Goal: Task Accomplishment & Management: Manage account settings

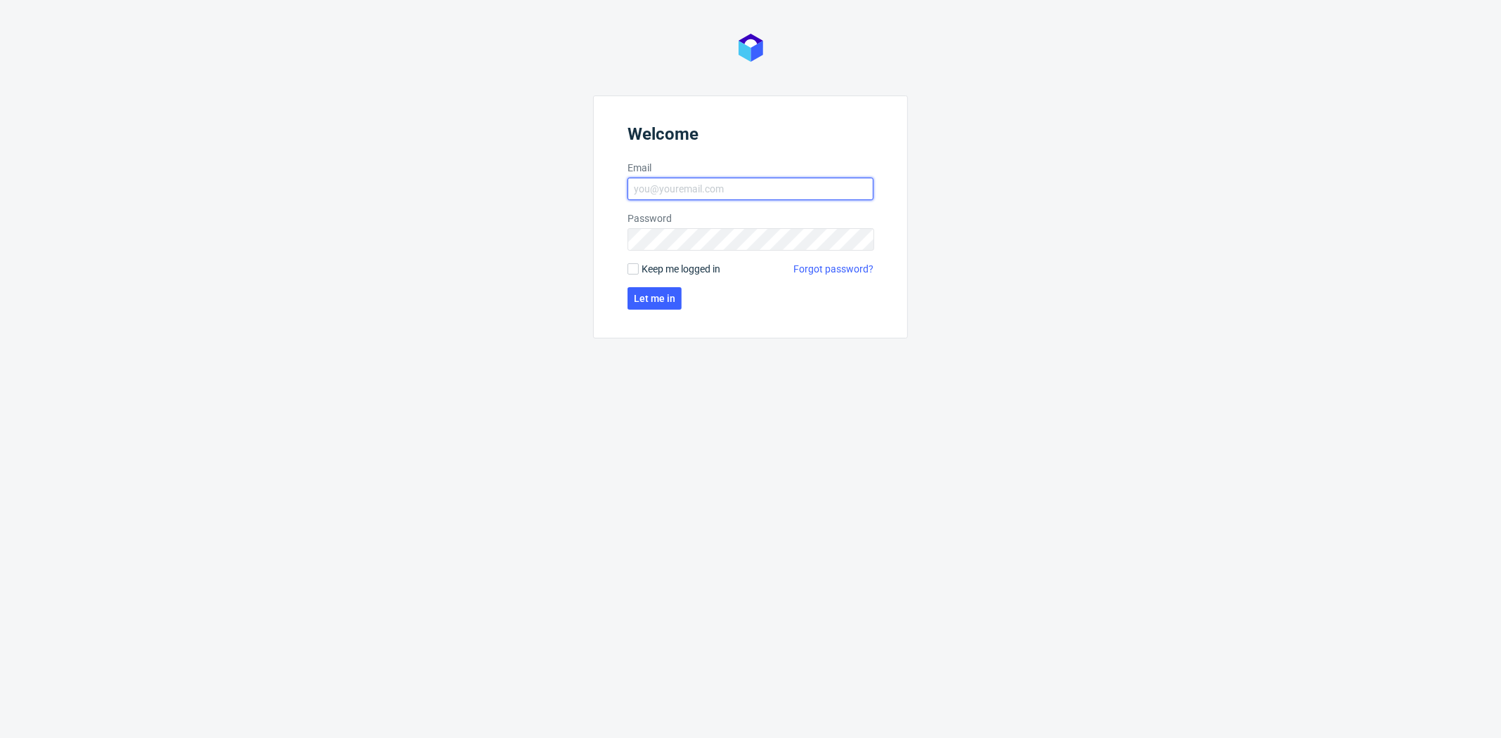
click at [656, 189] on input "Email" at bounding box center [750, 189] width 246 height 22
type input "dominika.hapka@packhelp.com"
click button "Let me in" at bounding box center [654, 298] width 54 height 22
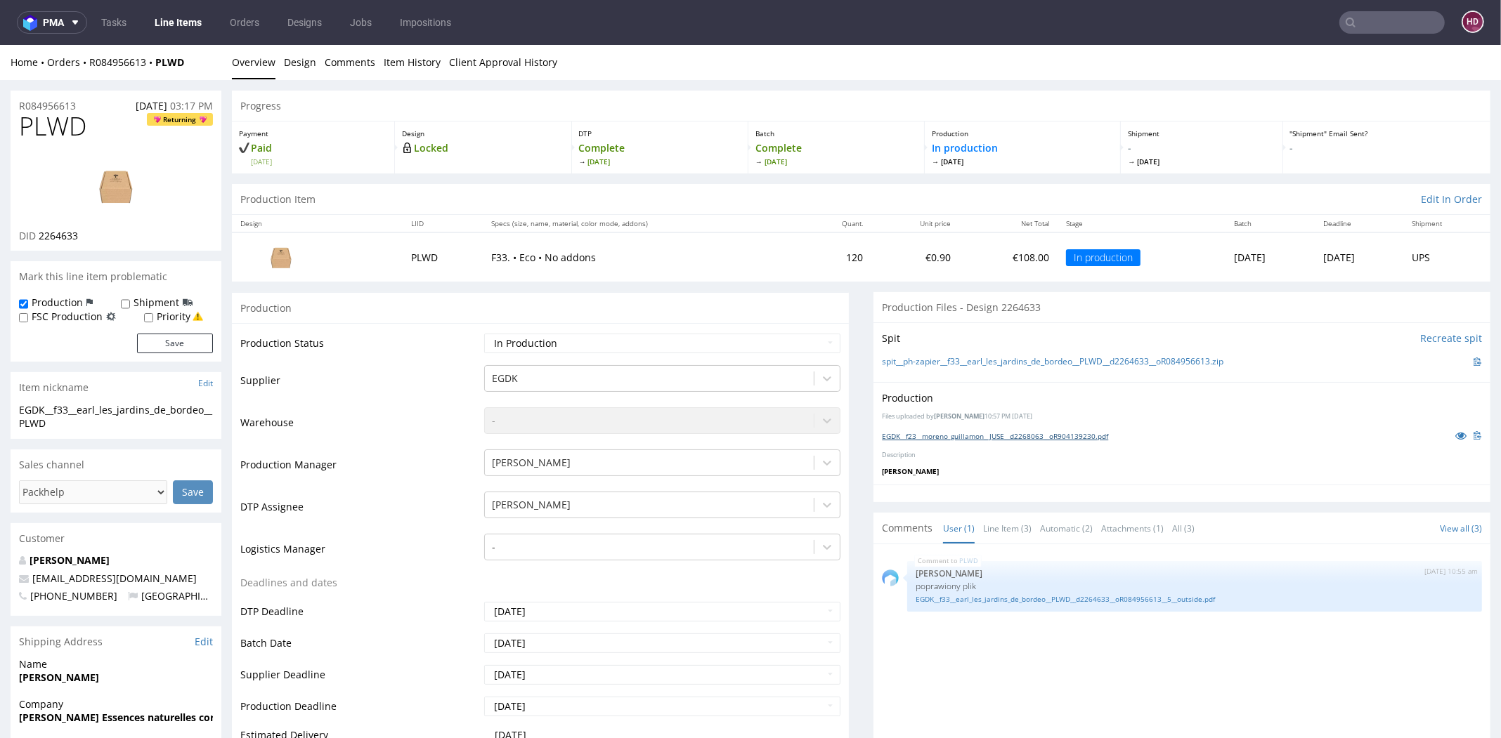
click at [945, 435] on link "EGDK__f23__moreno_guillamon__JUSE__d2268063__oR904139230.pdf" at bounding box center [995, 436] width 226 height 10
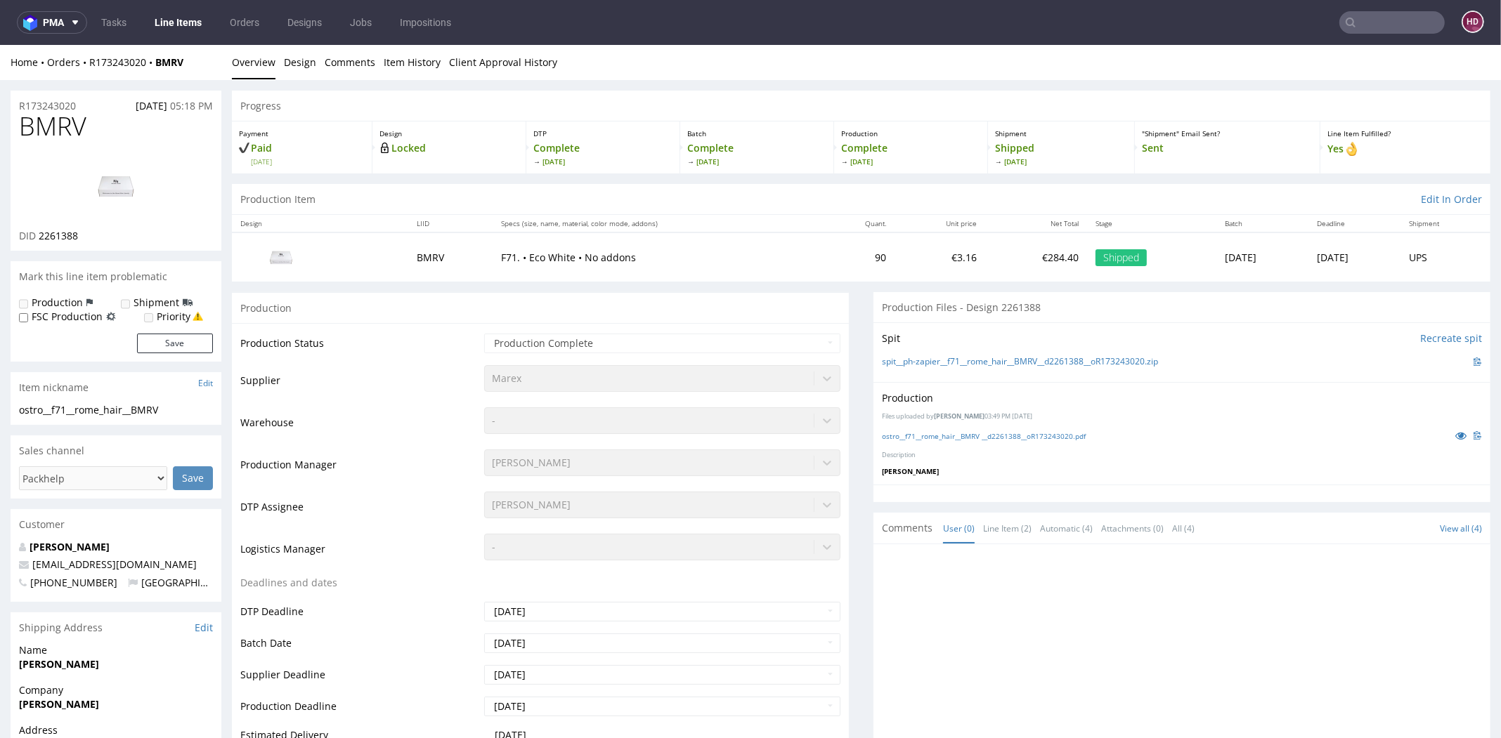
click at [102, 188] on img at bounding box center [116, 186] width 112 height 63
click at [1044, 431] on link "ostro__f71__rome_hair__BMRV __d2261388__oR173243020.pdf" at bounding box center [984, 436] width 204 height 10
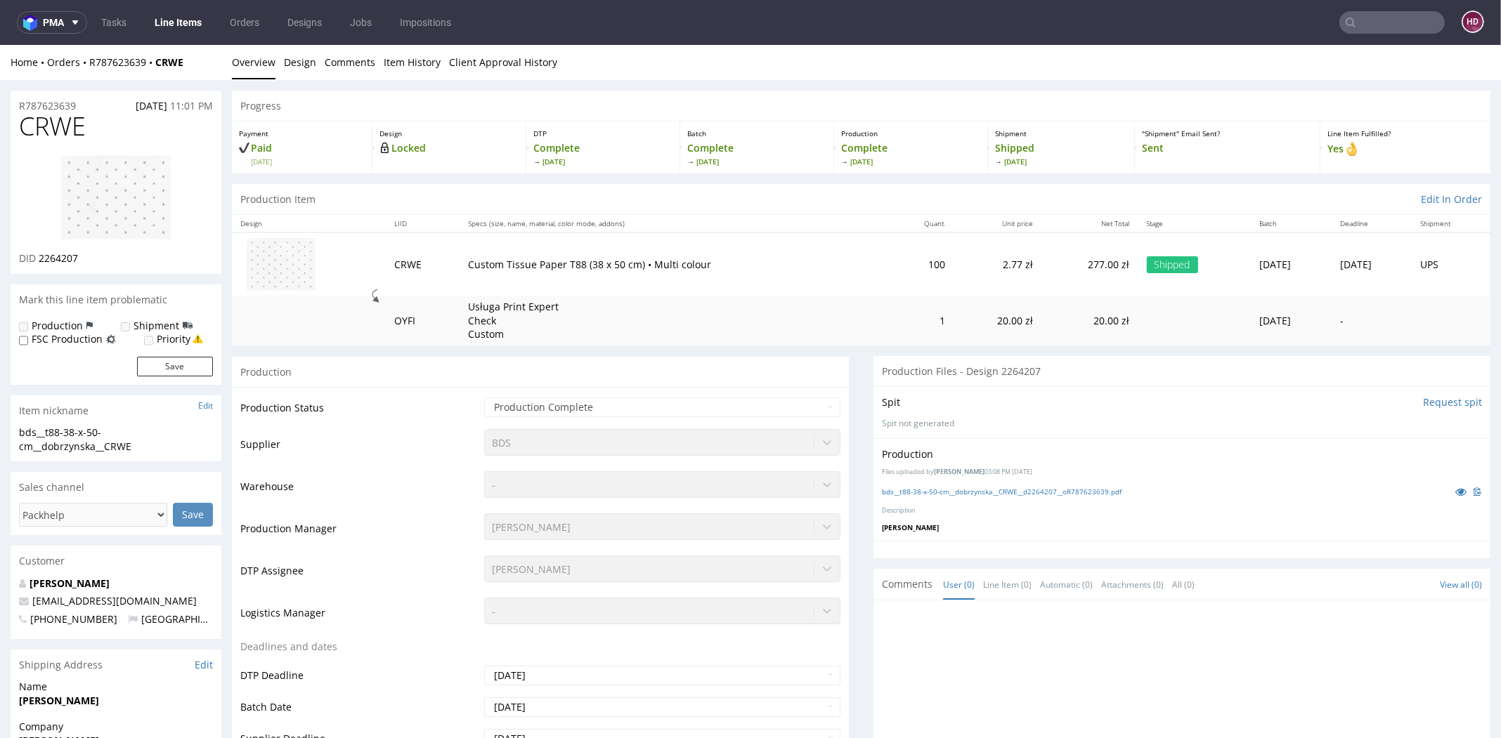
click at [127, 196] on img at bounding box center [116, 198] width 112 height 86
click at [191, 20] on link "Line Items" at bounding box center [178, 22] width 64 height 22
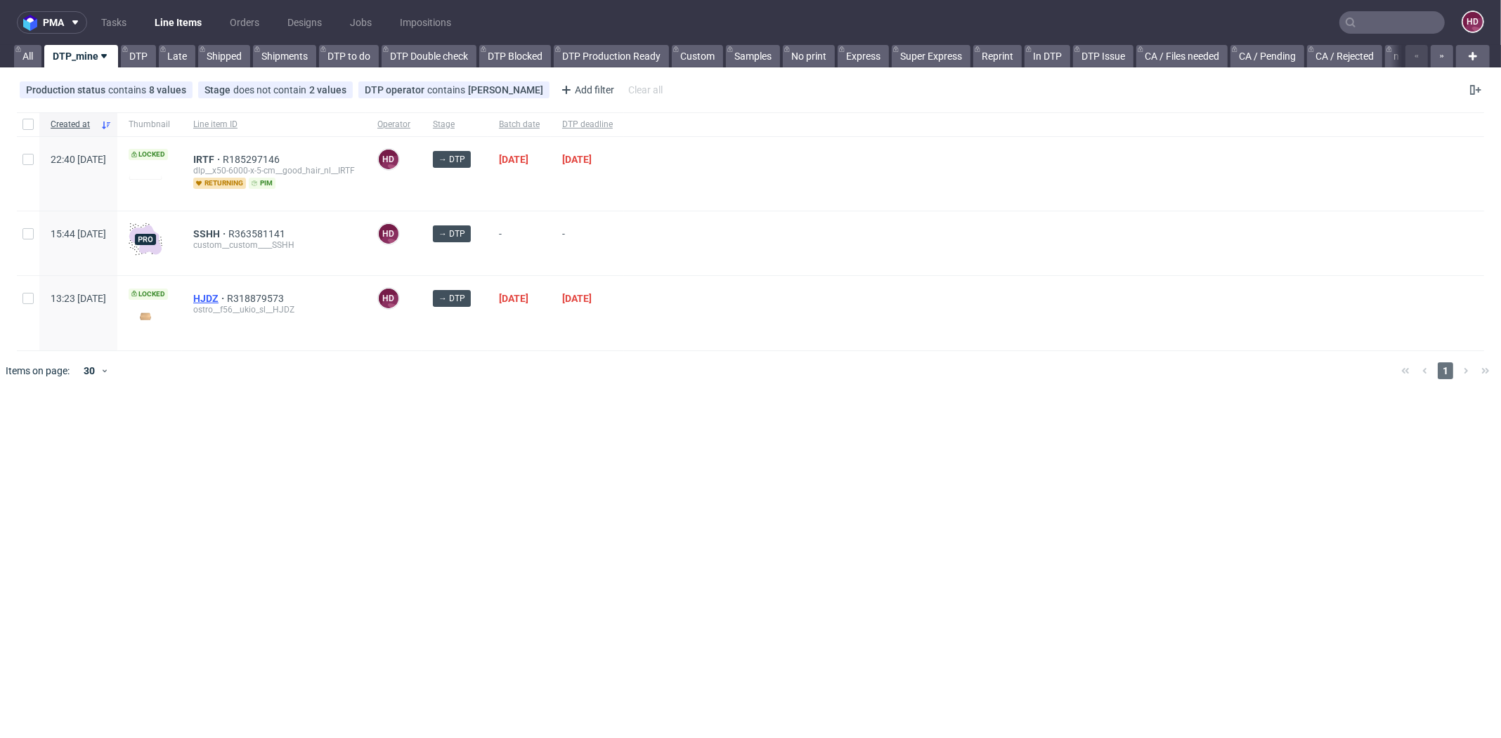
click at [227, 297] on span "HJDZ" at bounding box center [210, 298] width 34 height 11
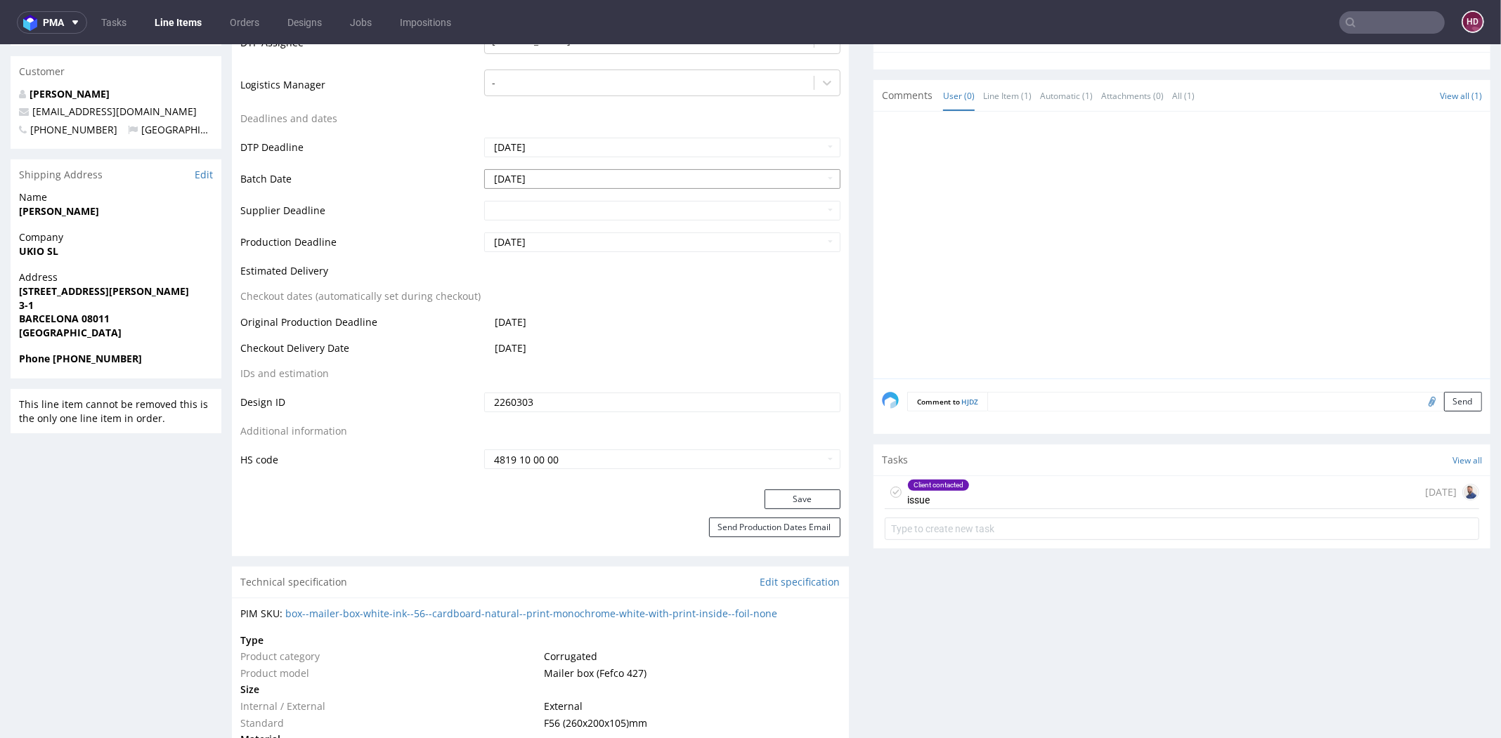
scroll to position [464, 0]
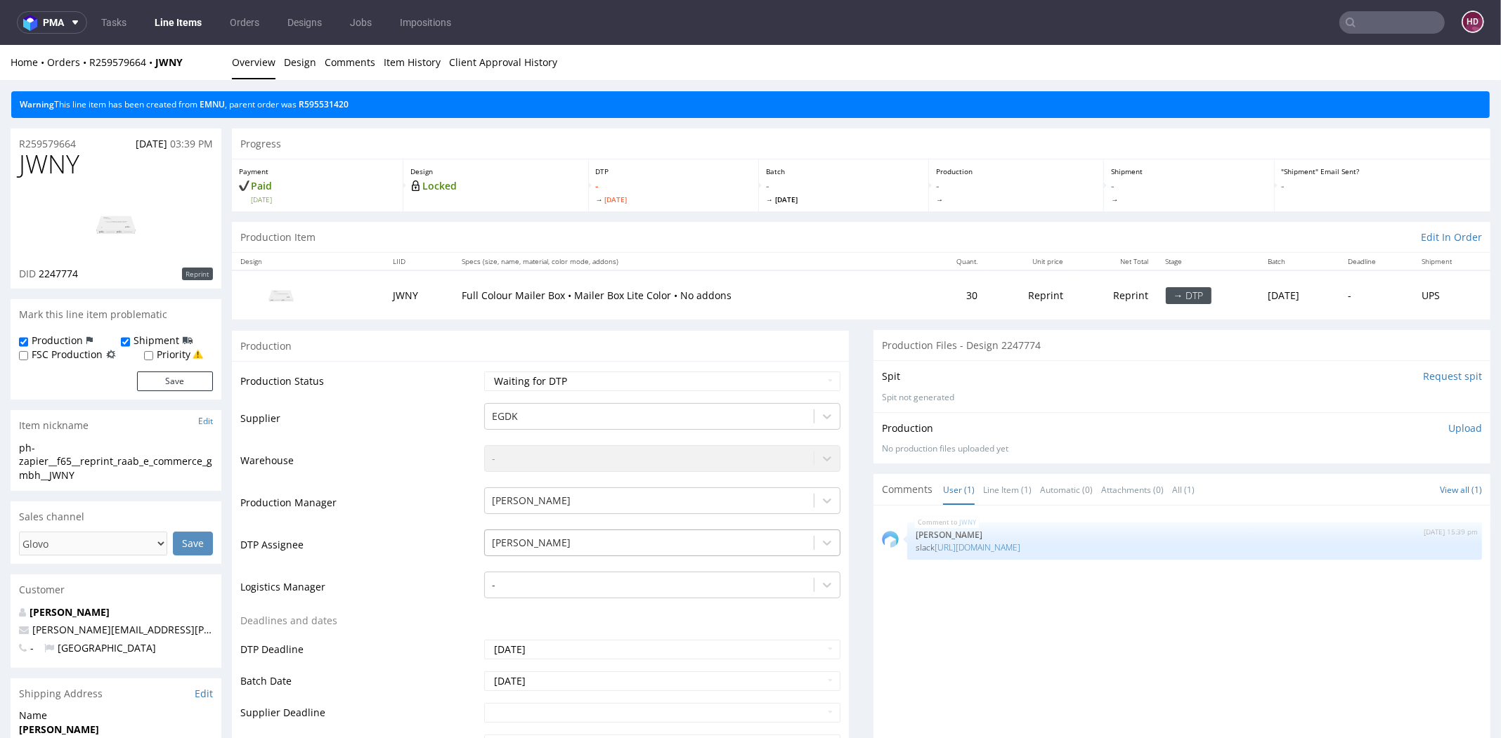
click at [551, 535] on div "[PERSON_NAME]" at bounding box center [662, 540] width 356 height 20
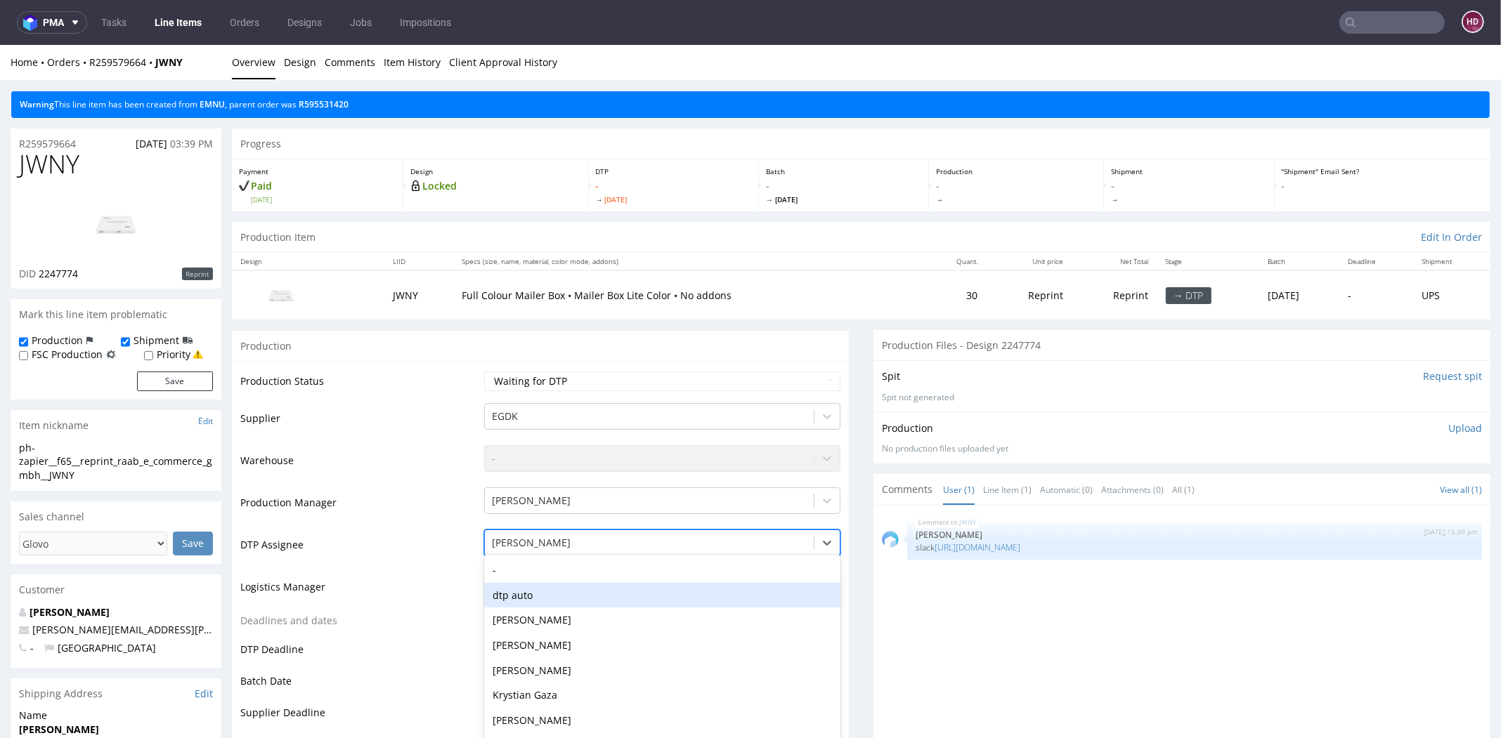
scroll to position [12, 0]
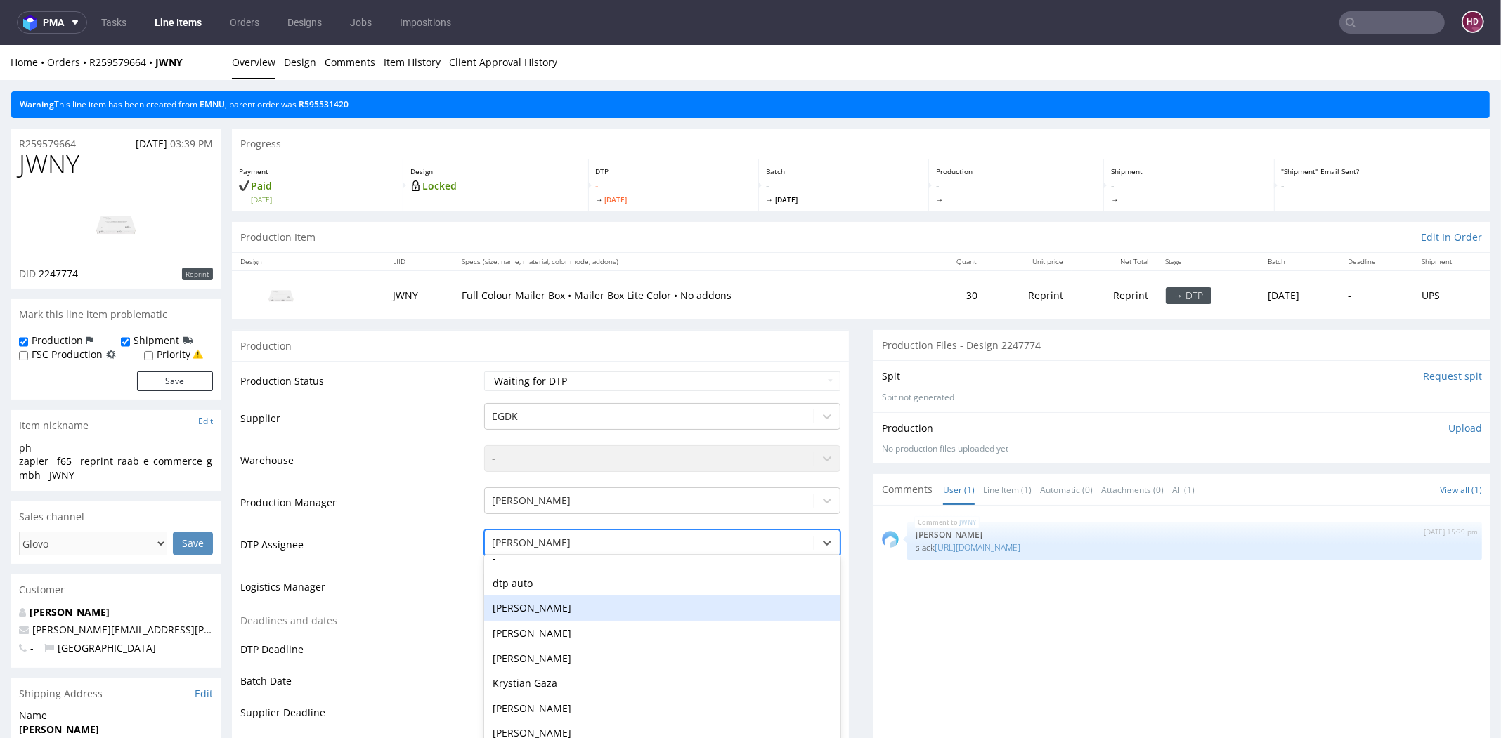
click at [551, 604] on div "[PERSON_NAME]" at bounding box center [662, 608] width 356 height 25
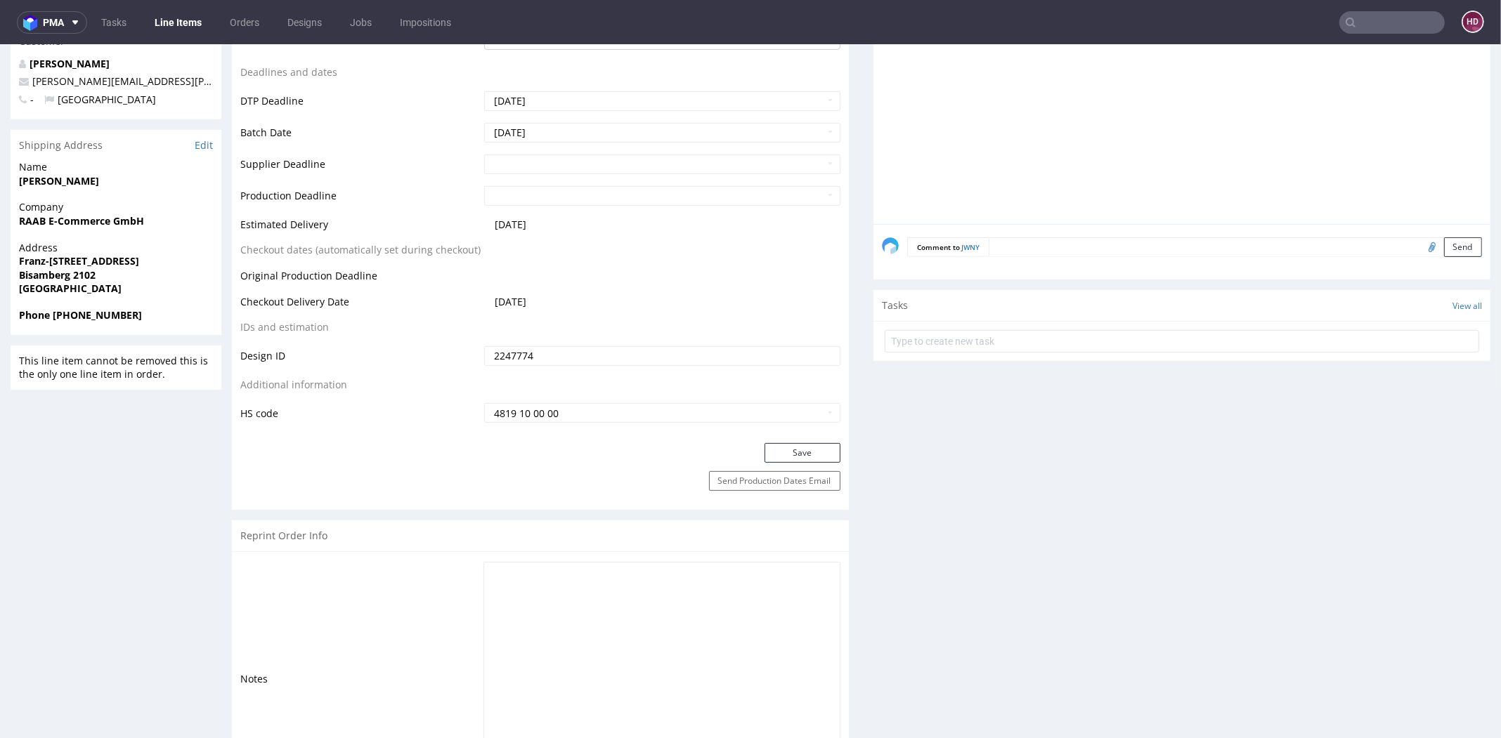
scroll to position [545, 0]
click at [768, 455] on button "Save" at bounding box center [802, 457] width 76 height 20
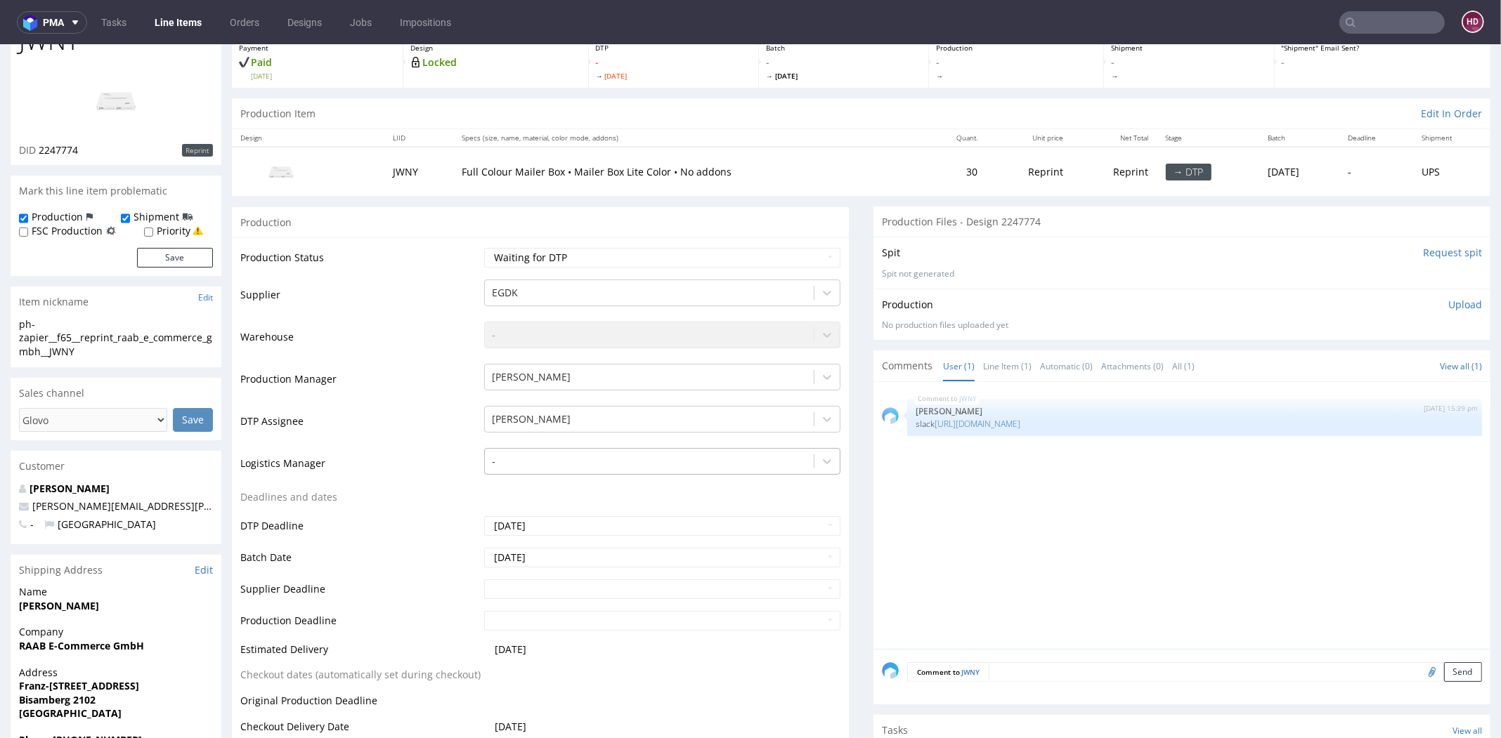
scroll to position [380, 0]
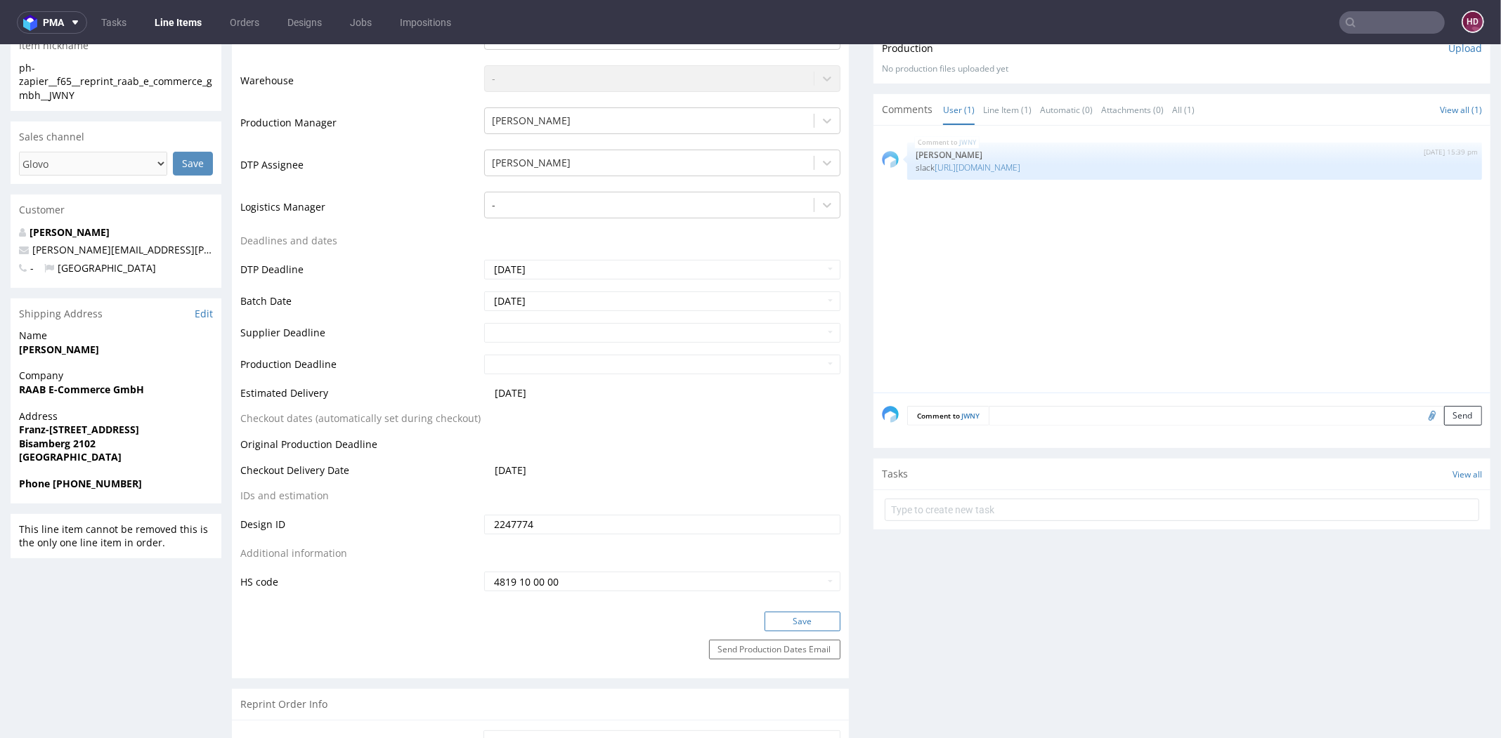
click at [772, 626] on button "Save" at bounding box center [802, 622] width 76 height 20
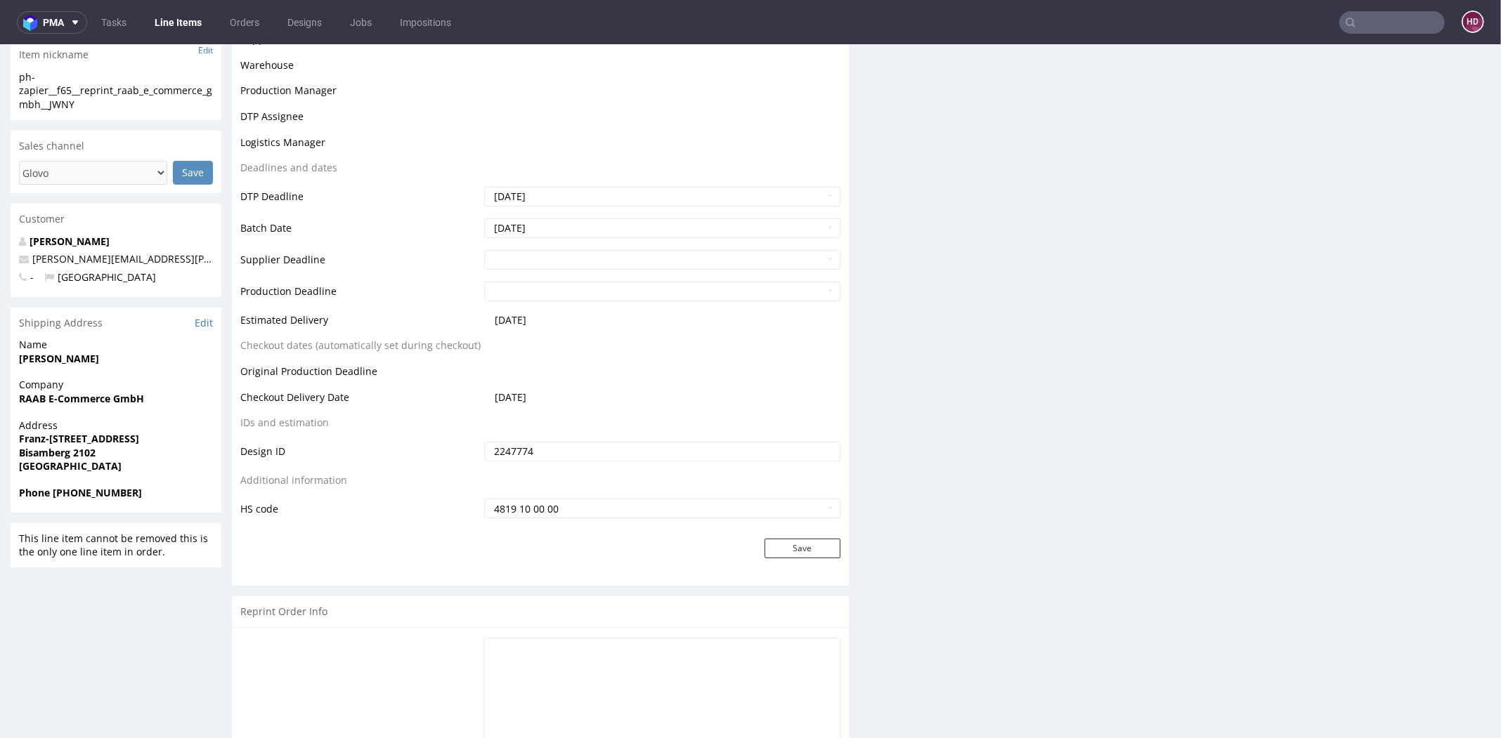
scroll to position [371, 0]
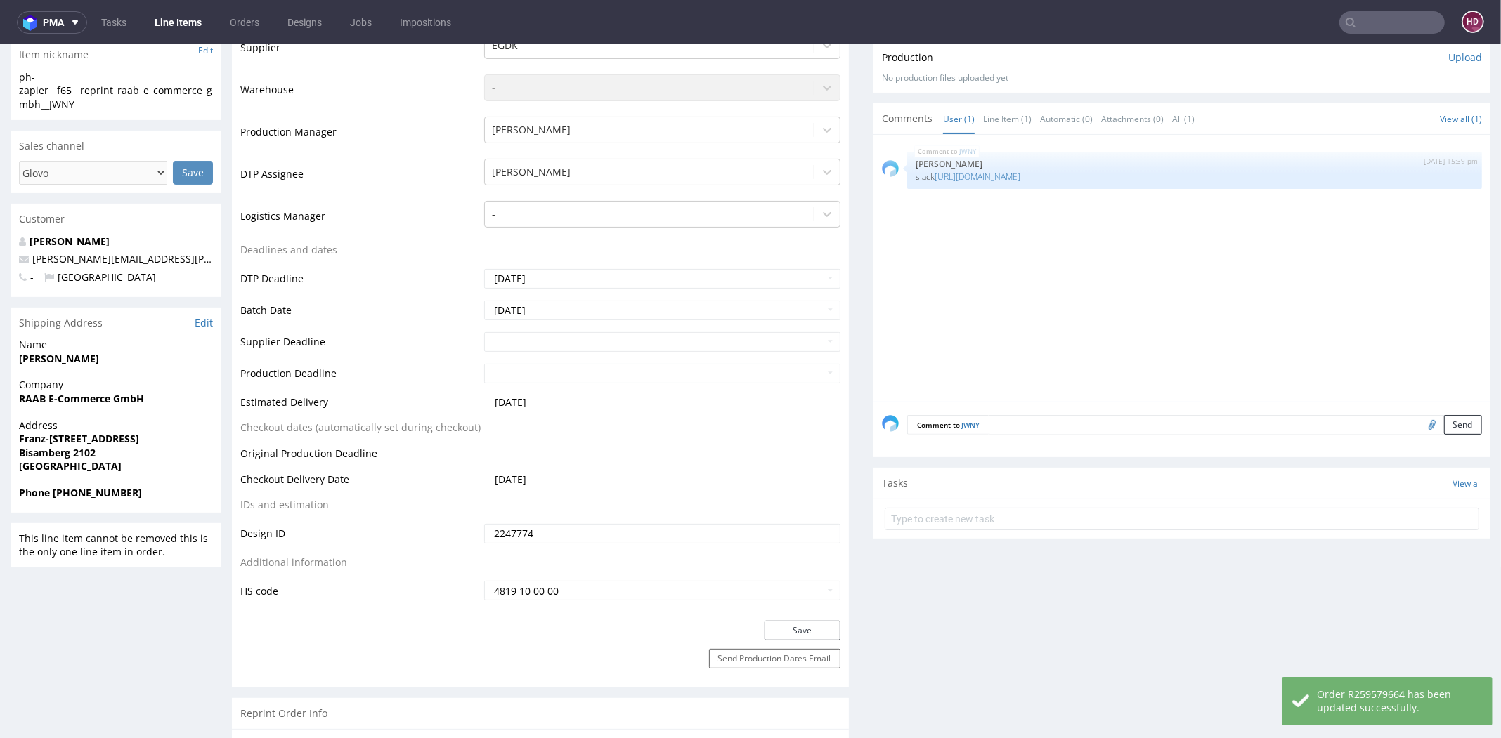
click at [189, 23] on link "Line Items" at bounding box center [178, 22] width 64 height 22
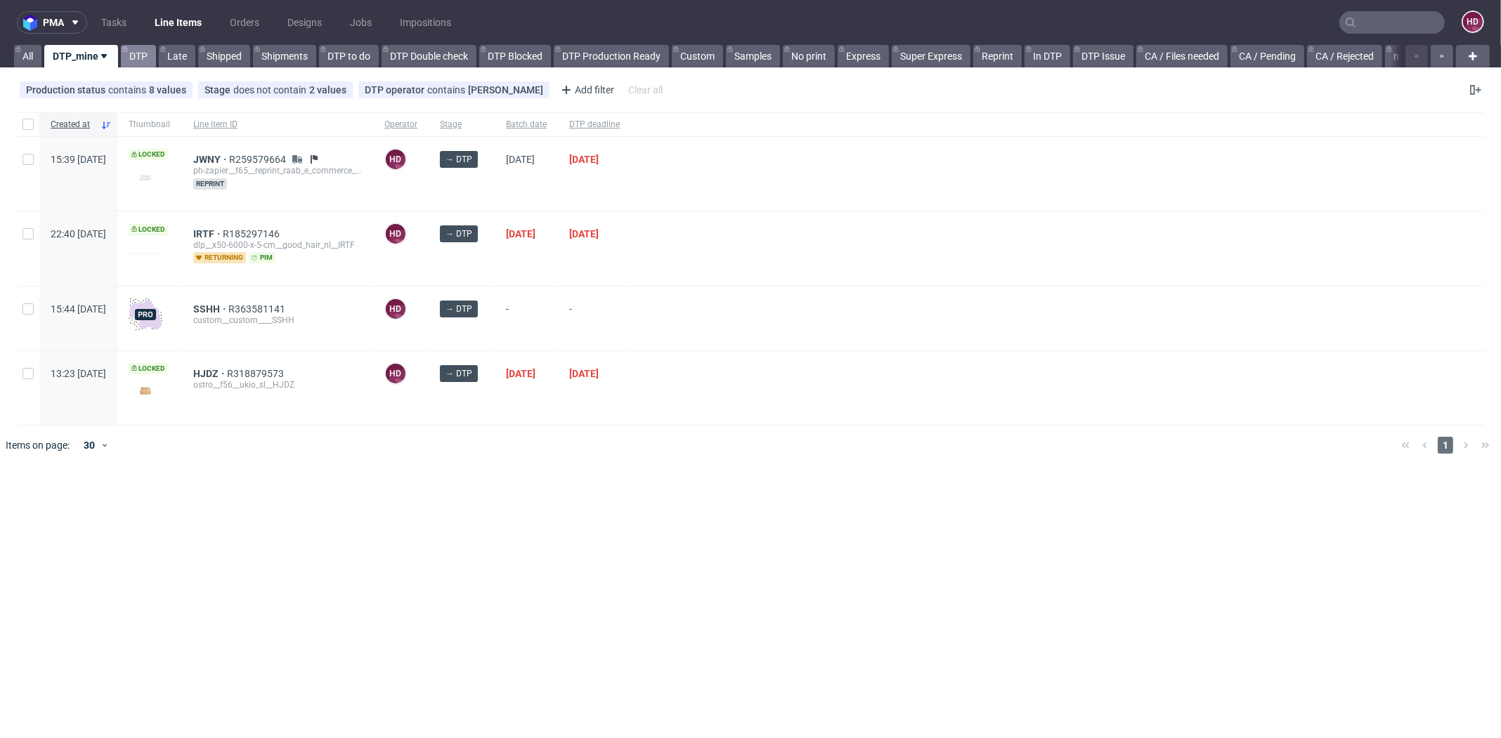
click at [131, 55] on link "DTP" at bounding box center [138, 56] width 35 height 22
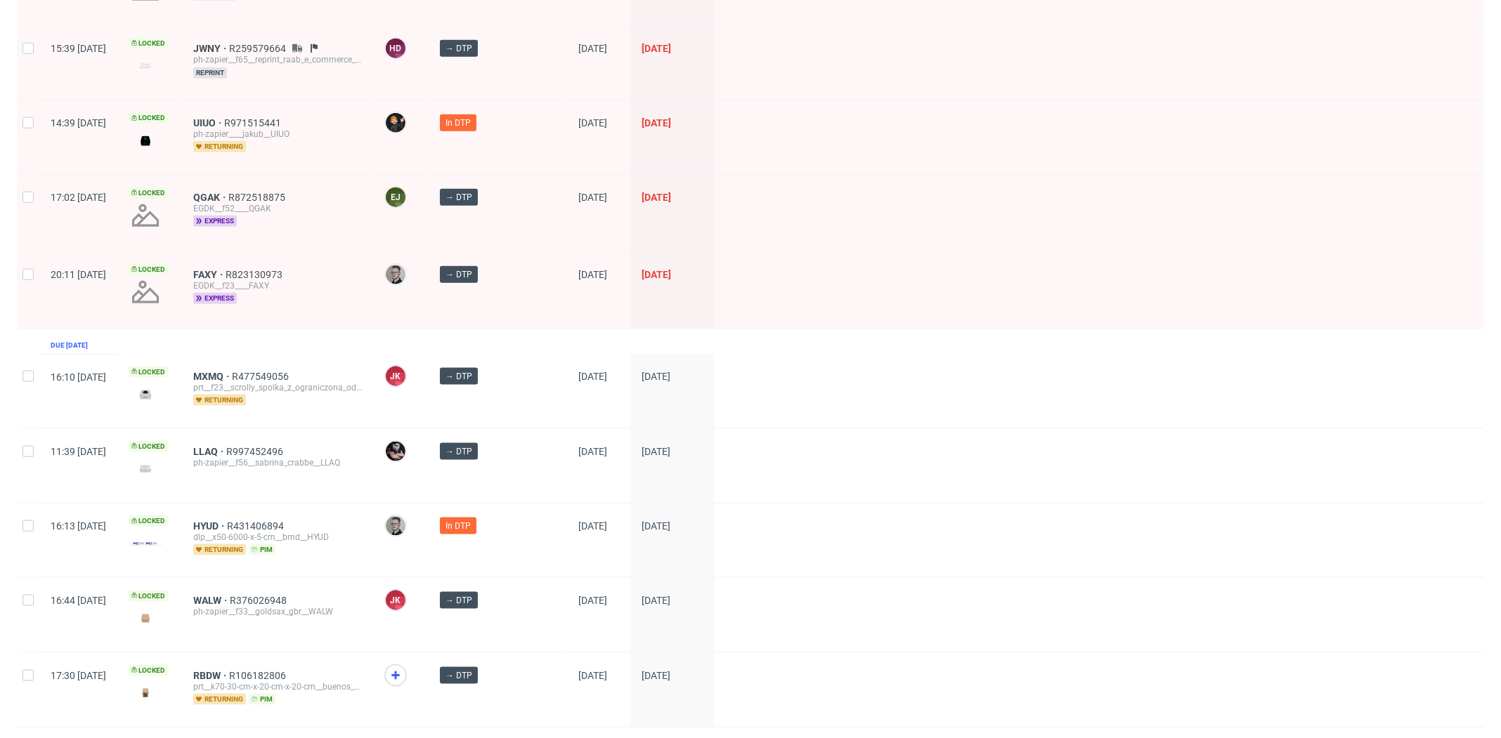
scroll to position [1907, 0]
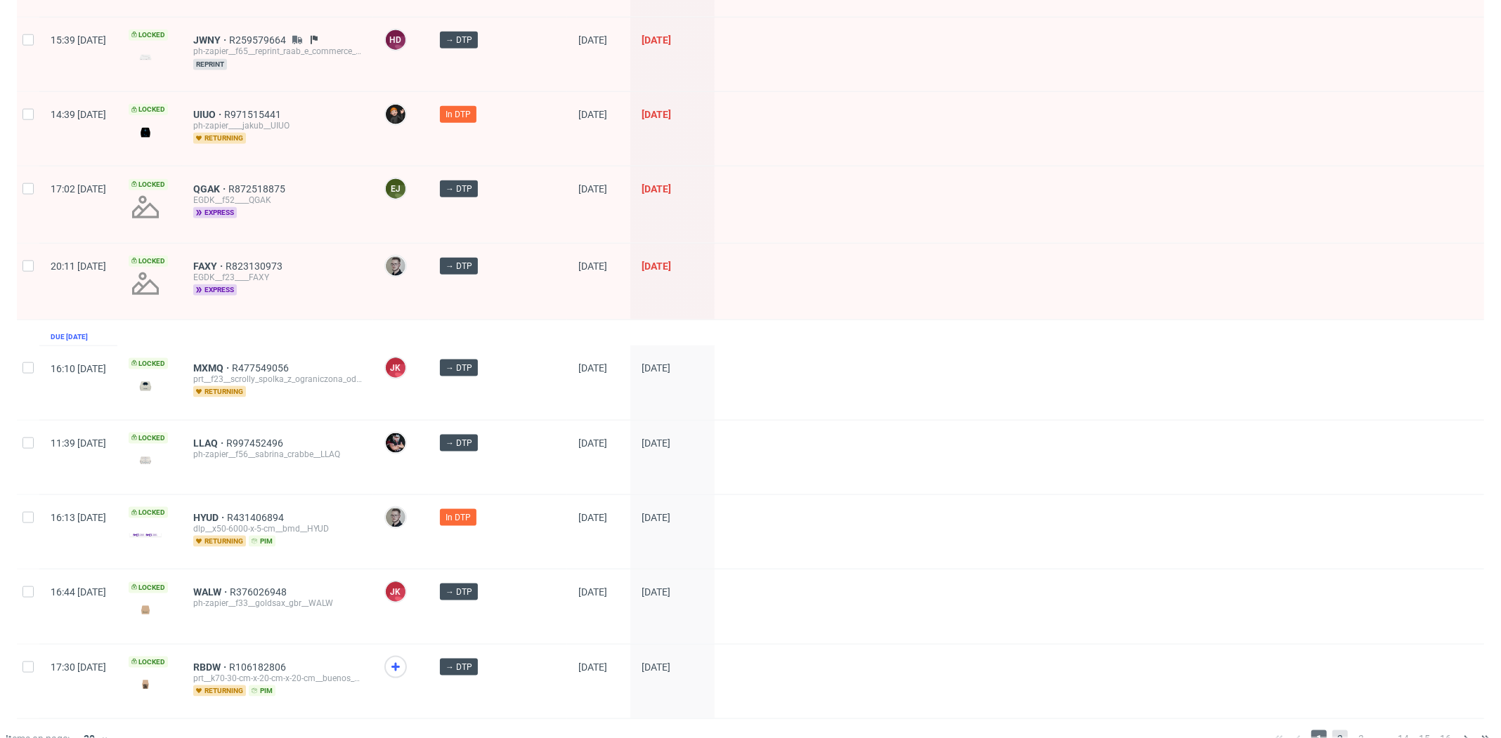
click at [1332, 731] on span "2" at bounding box center [1339, 739] width 15 height 17
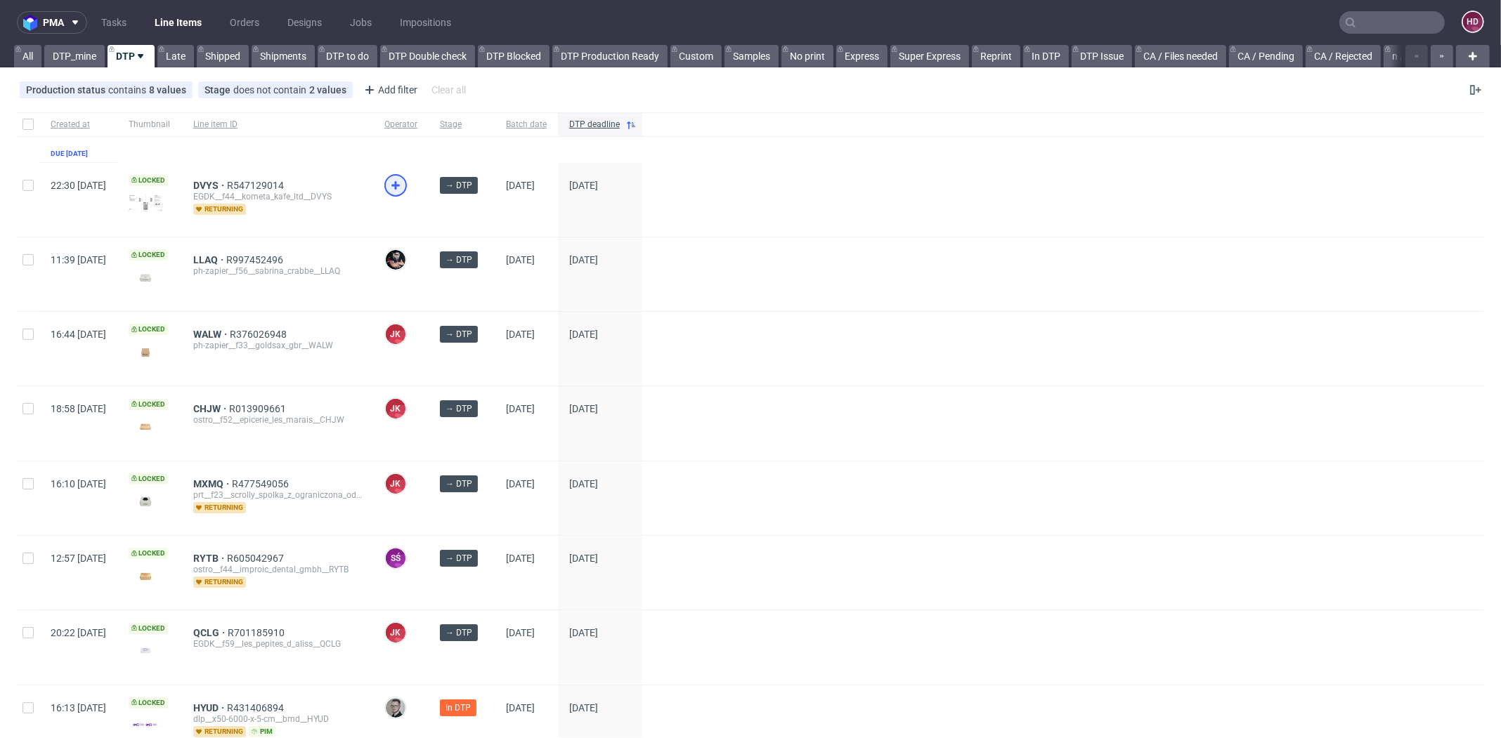
click at [400, 184] on use at bounding box center [395, 185] width 8 height 8
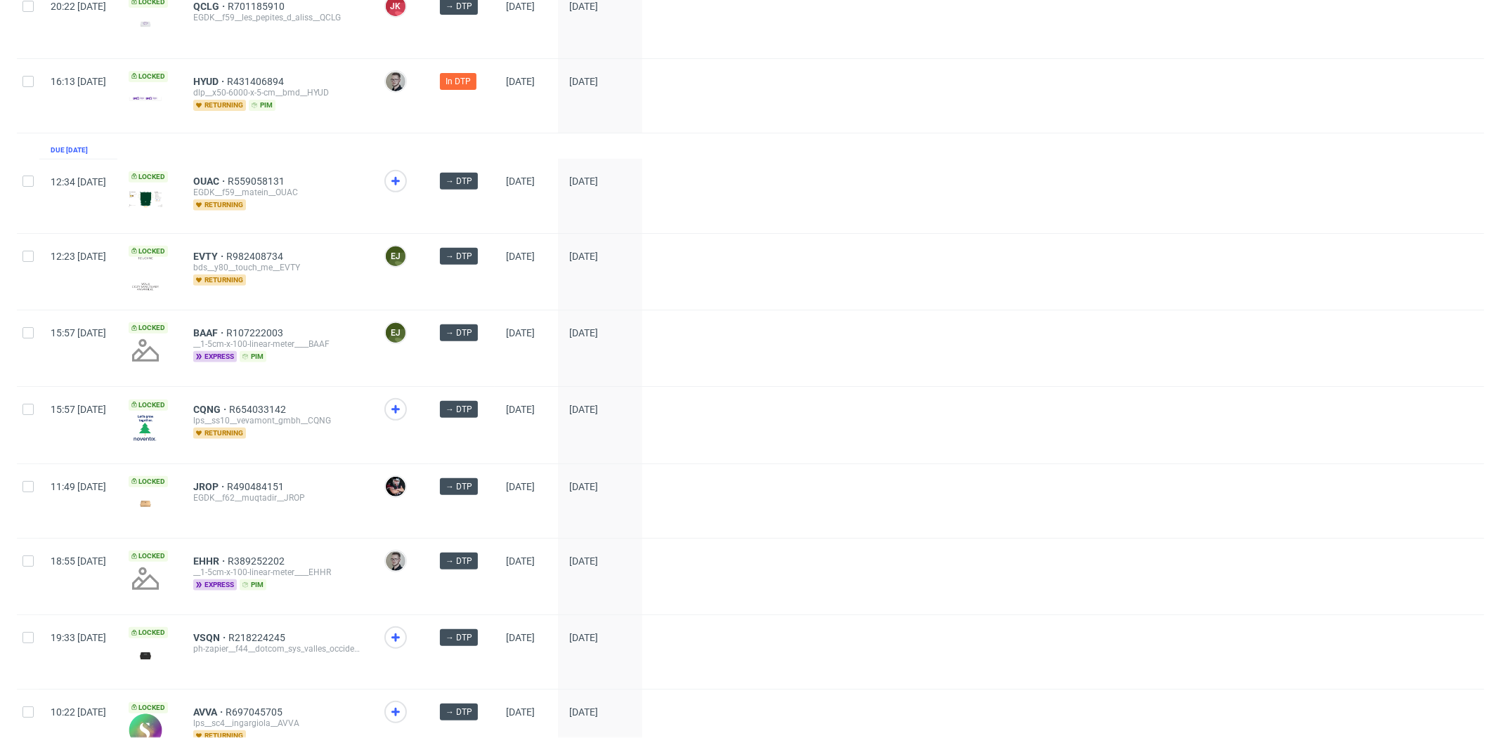
scroll to position [719, 0]
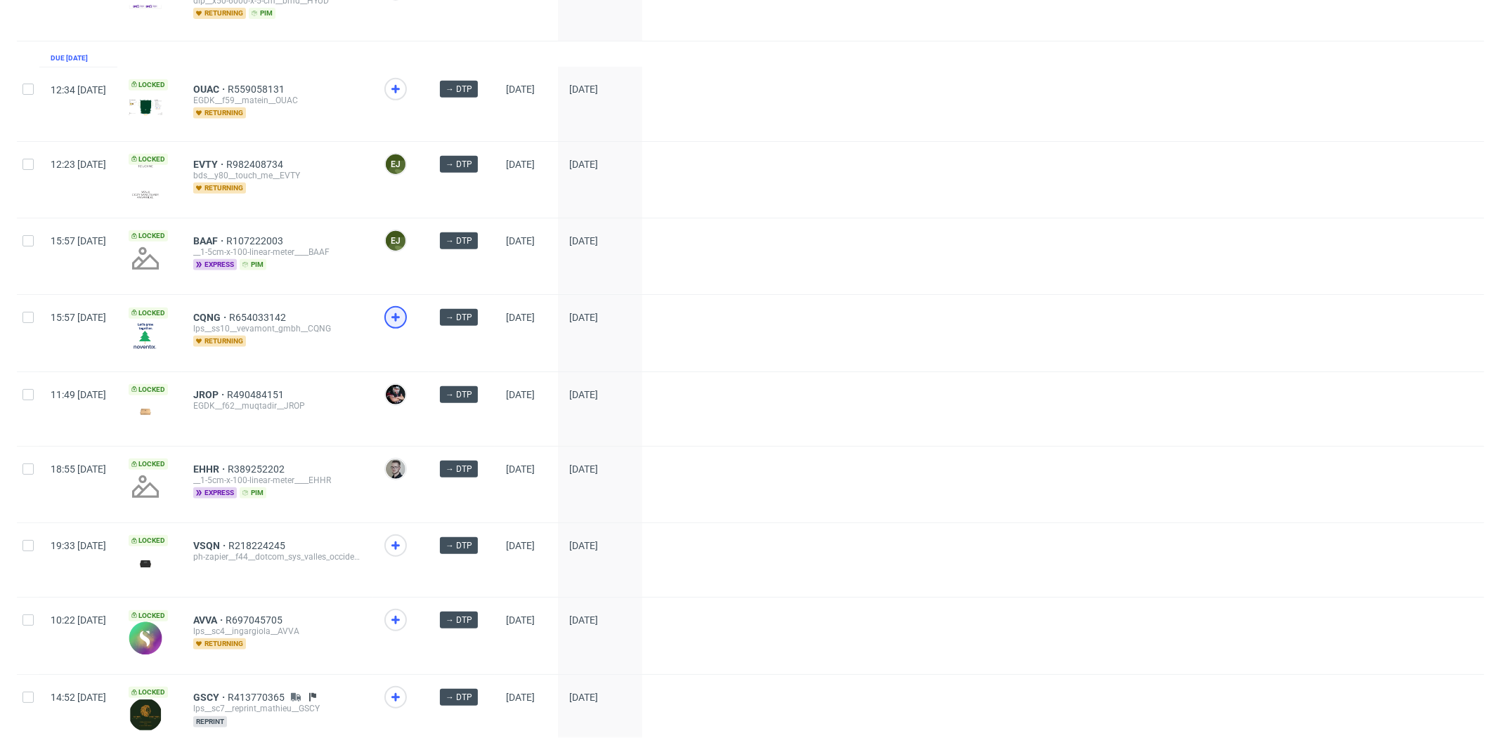
click at [404, 313] on icon at bounding box center [395, 317] width 17 height 17
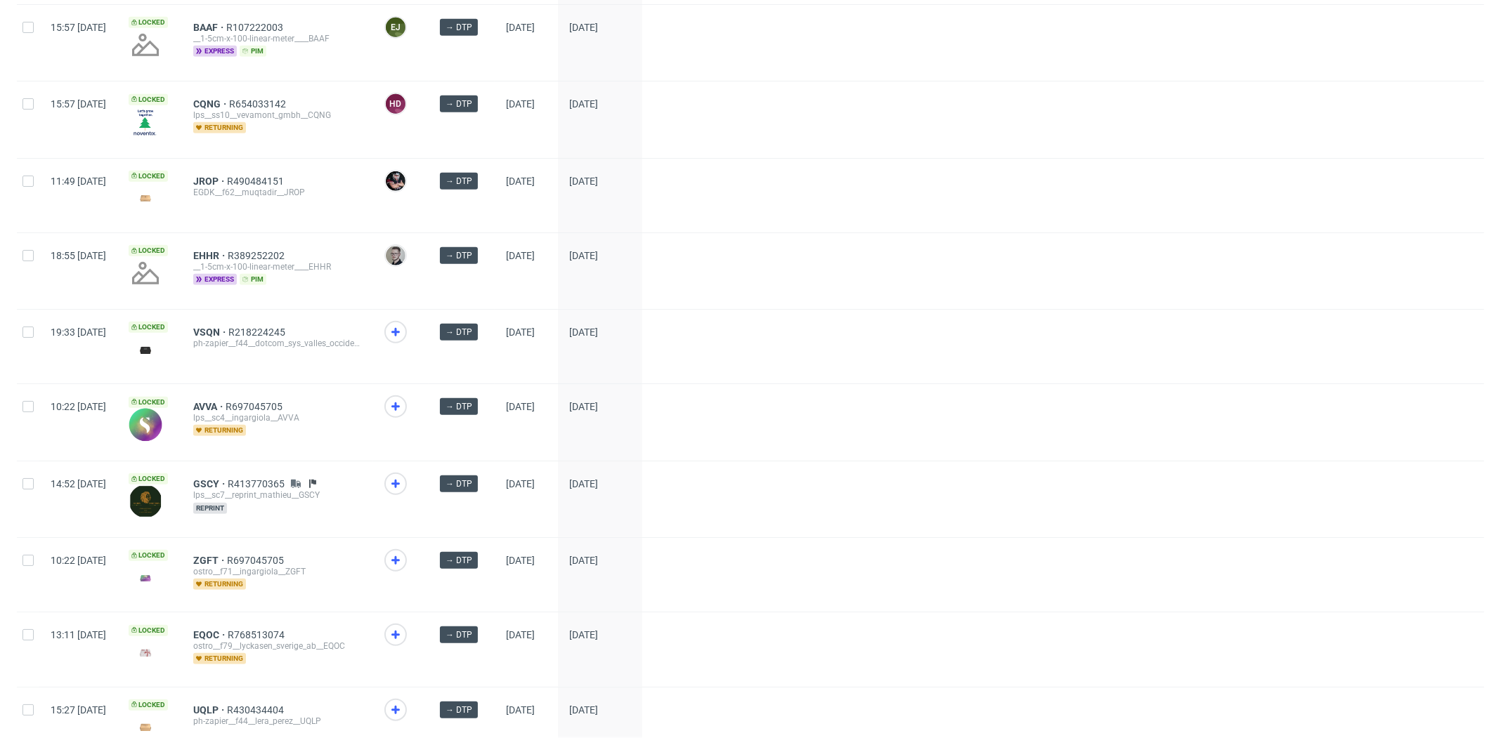
scroll to position [1017, 0]
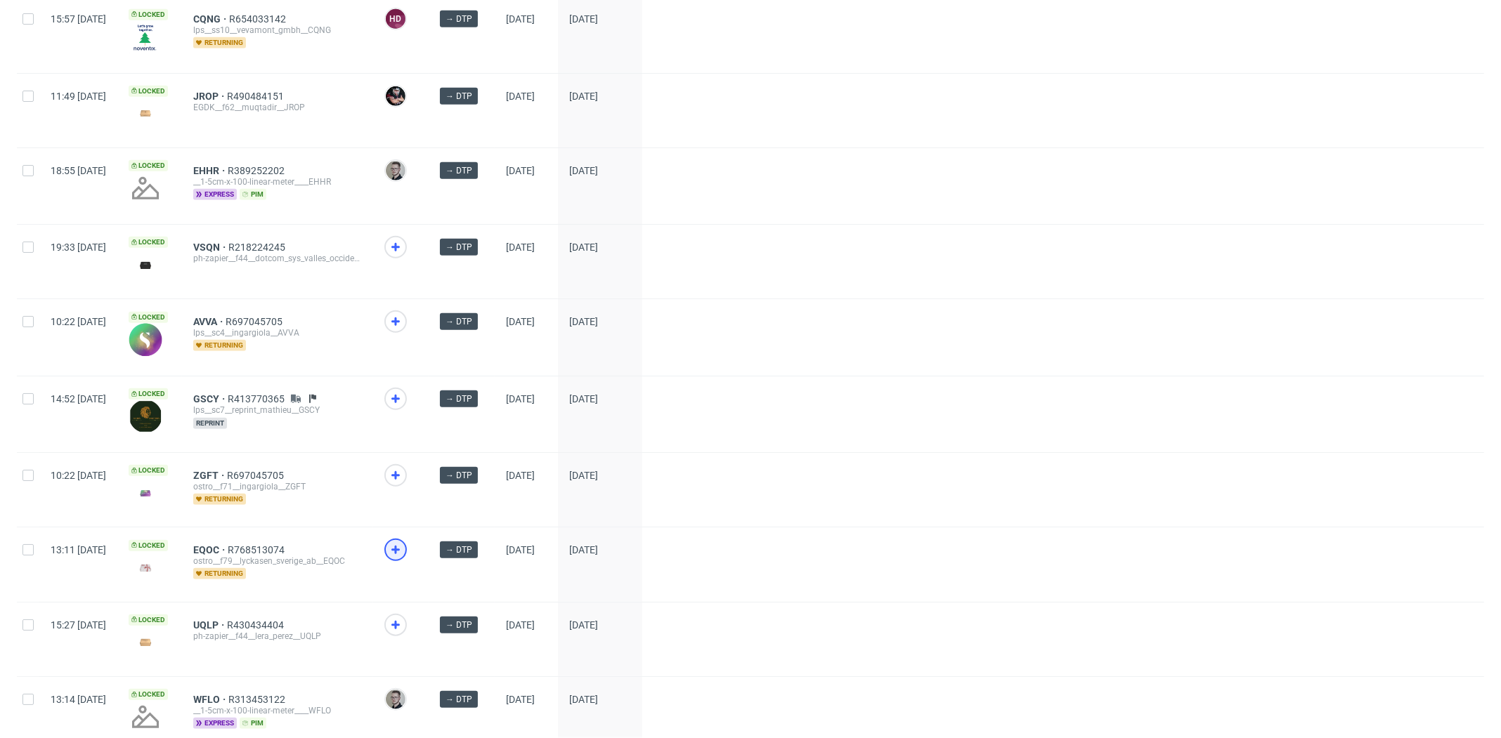
click at [404, 545] on icon at bounding box center [395, 550] width 17 height 17
click at [404, 619] on icon at bounding box center [395, 625] width 17 height 17
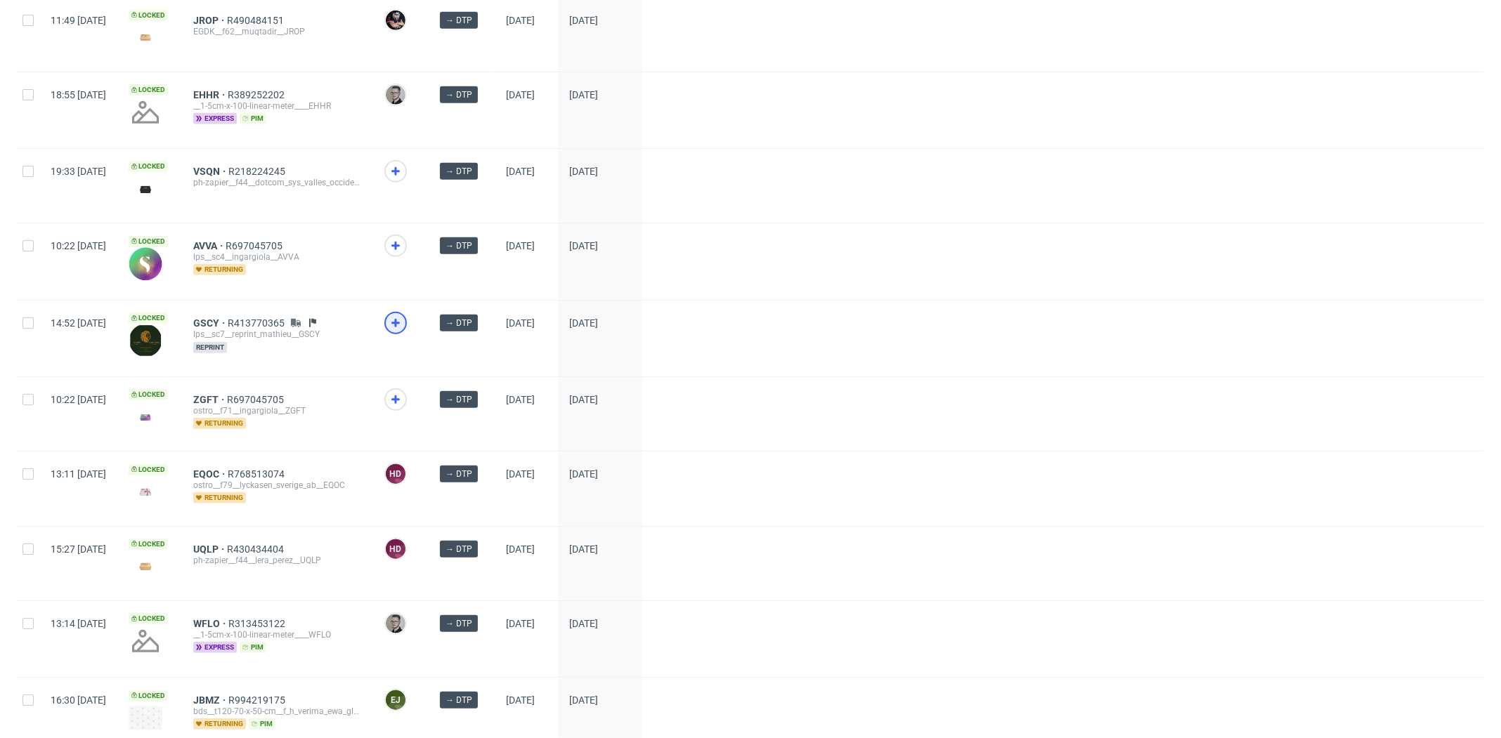
scroll to position [1336, 0]
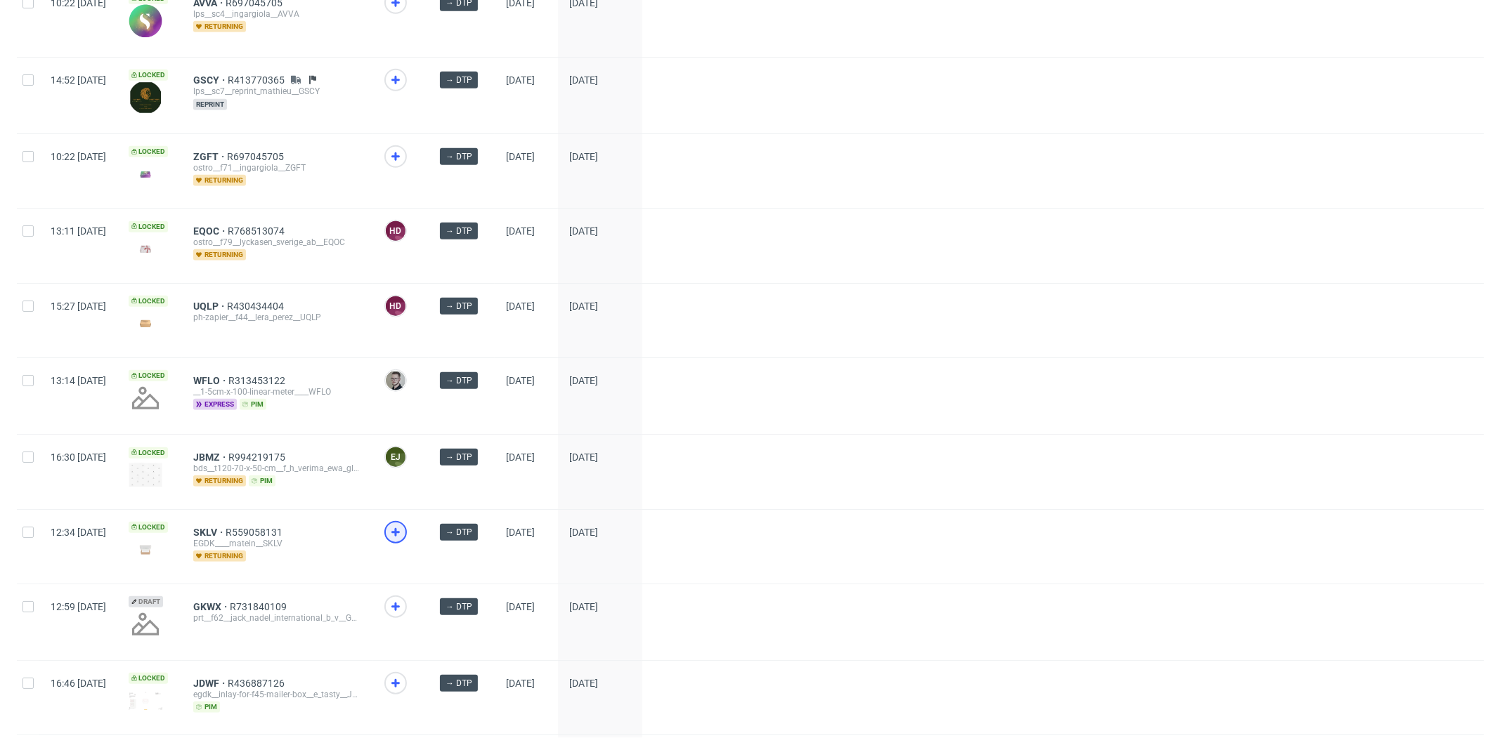
click at [404, 524] on icon at bounding box center [395, 532] width 17 height 17
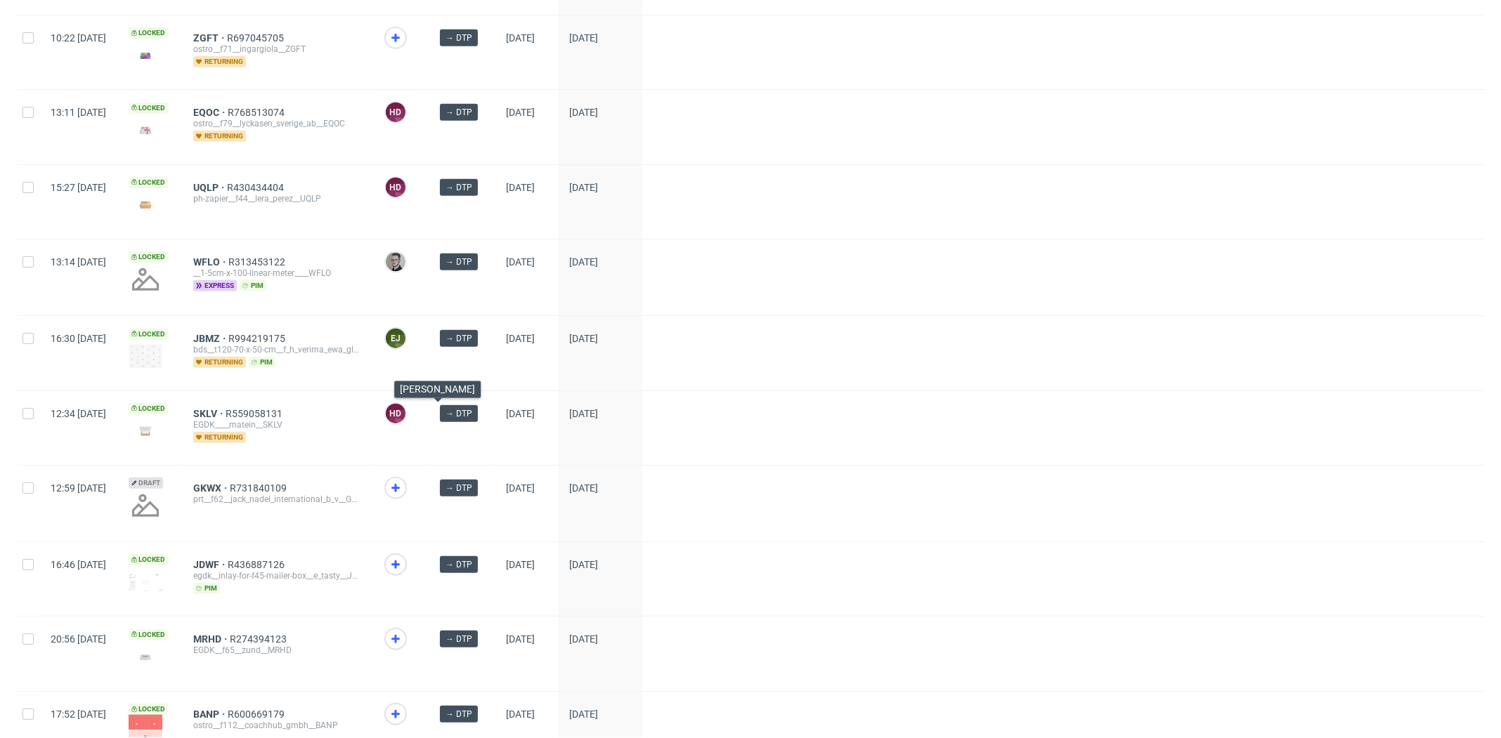
scroll to position [1452, 0]
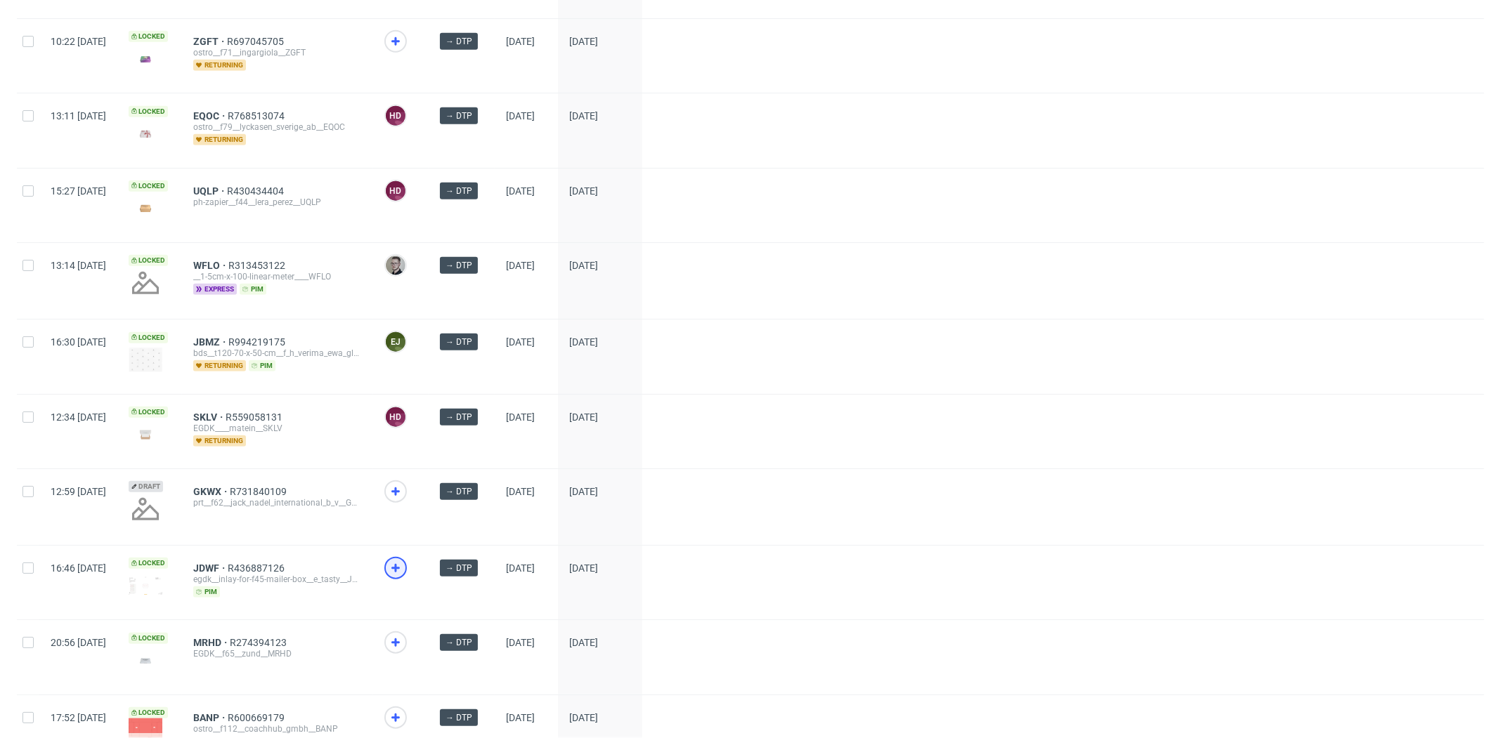
click at [400, 564] on use at bounding box center [395, 568] width 8 height 8
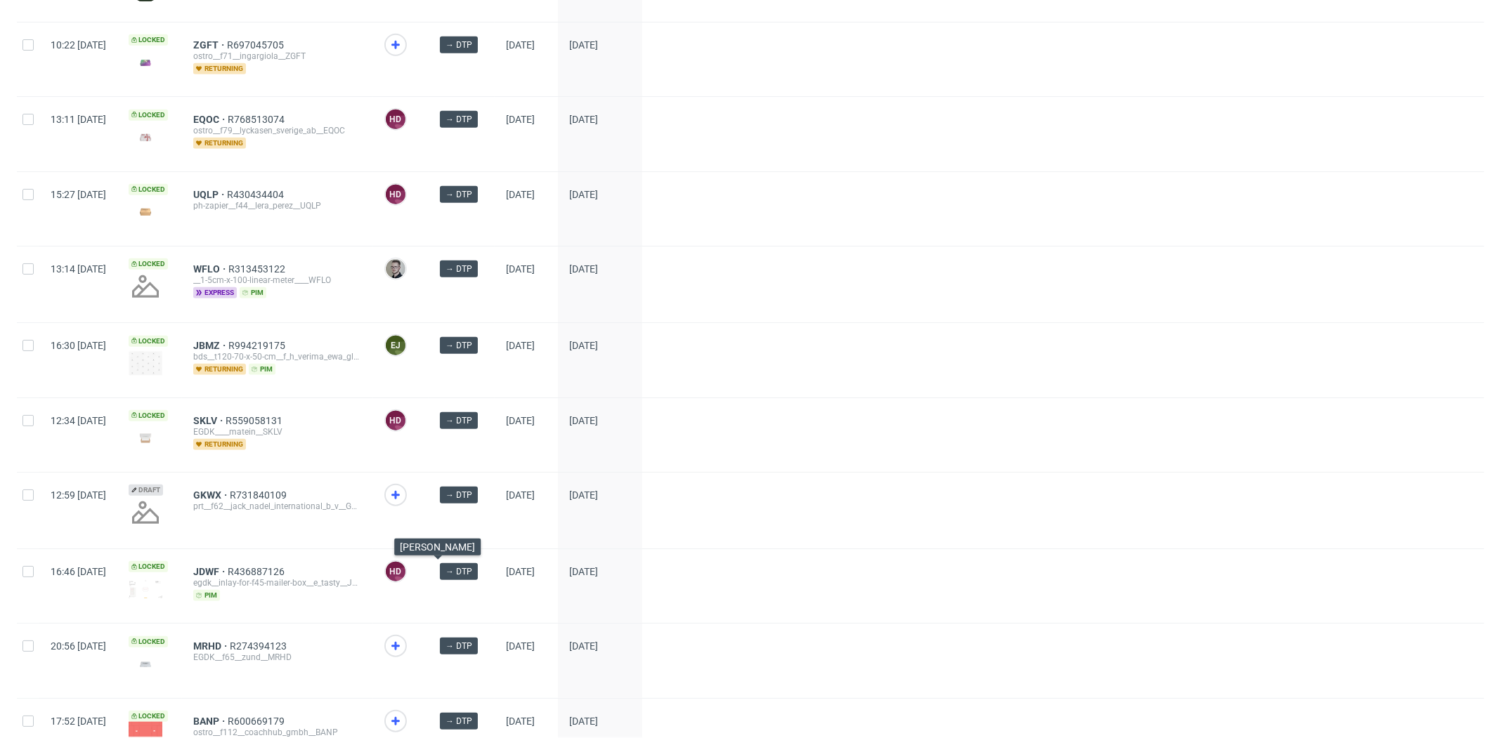
scroll to position [1447, 0]
click at [404, 639] on icon at bounding box center [395, 647] width 17 height 17
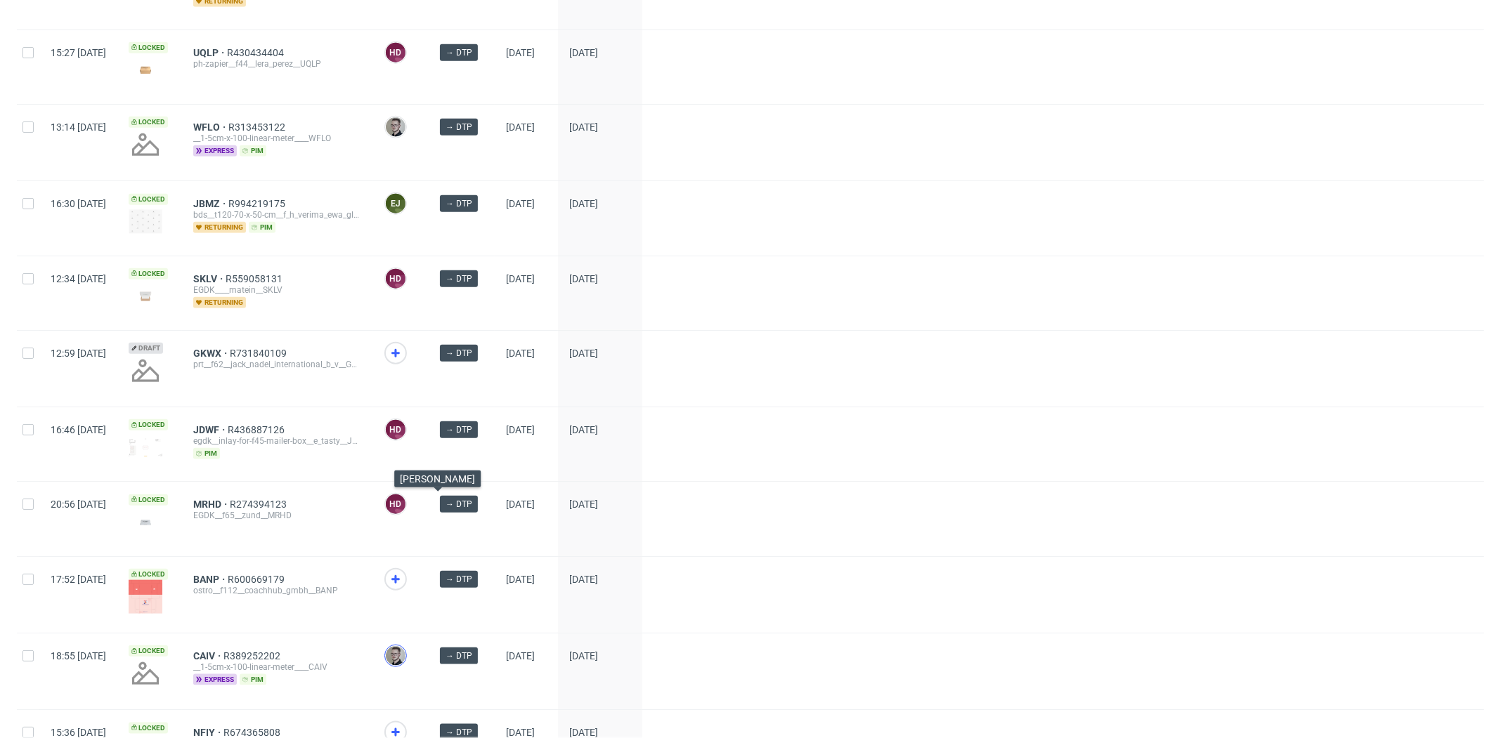
scroll to position [1597, 0]
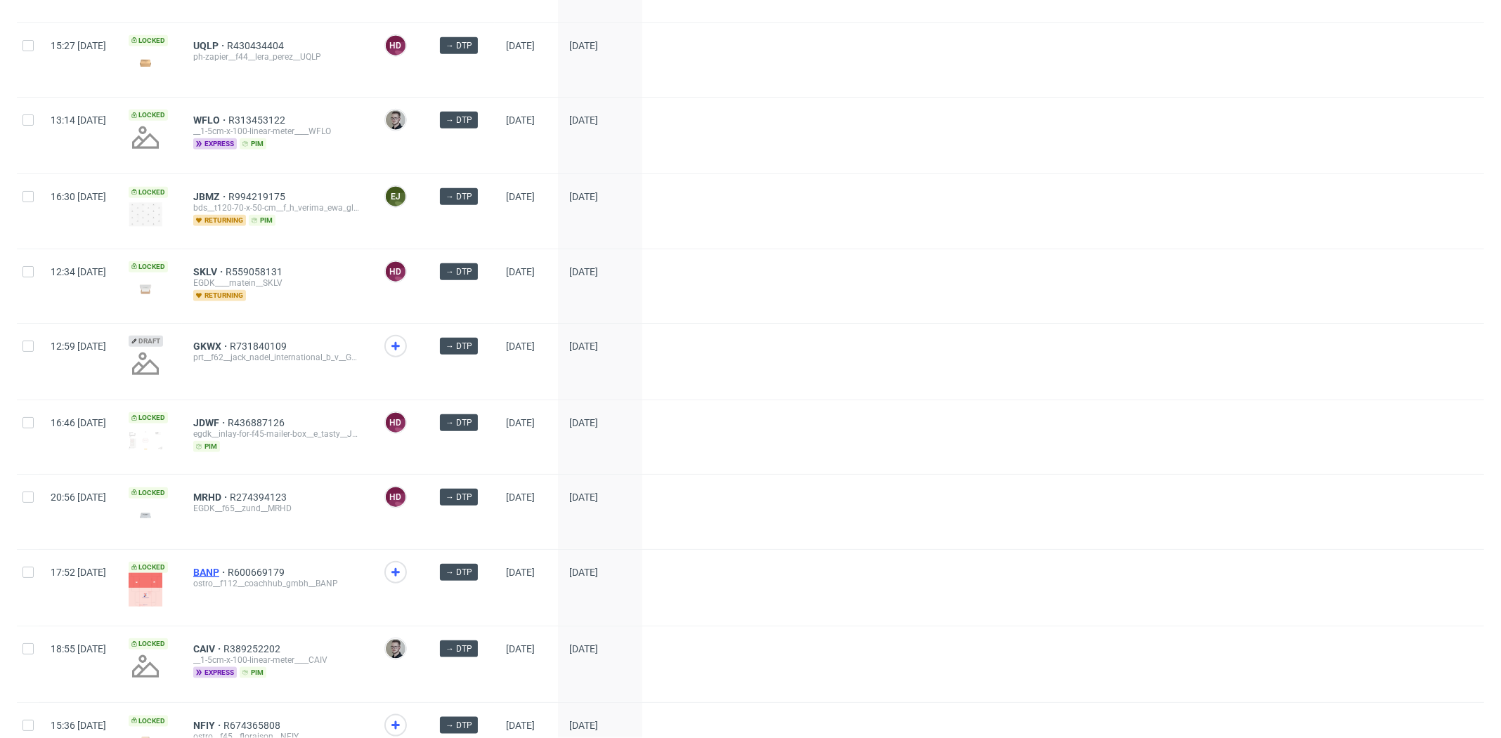
click at [228, 567] on span "BANP" at bounding box center [210, 572] width 34 height 11
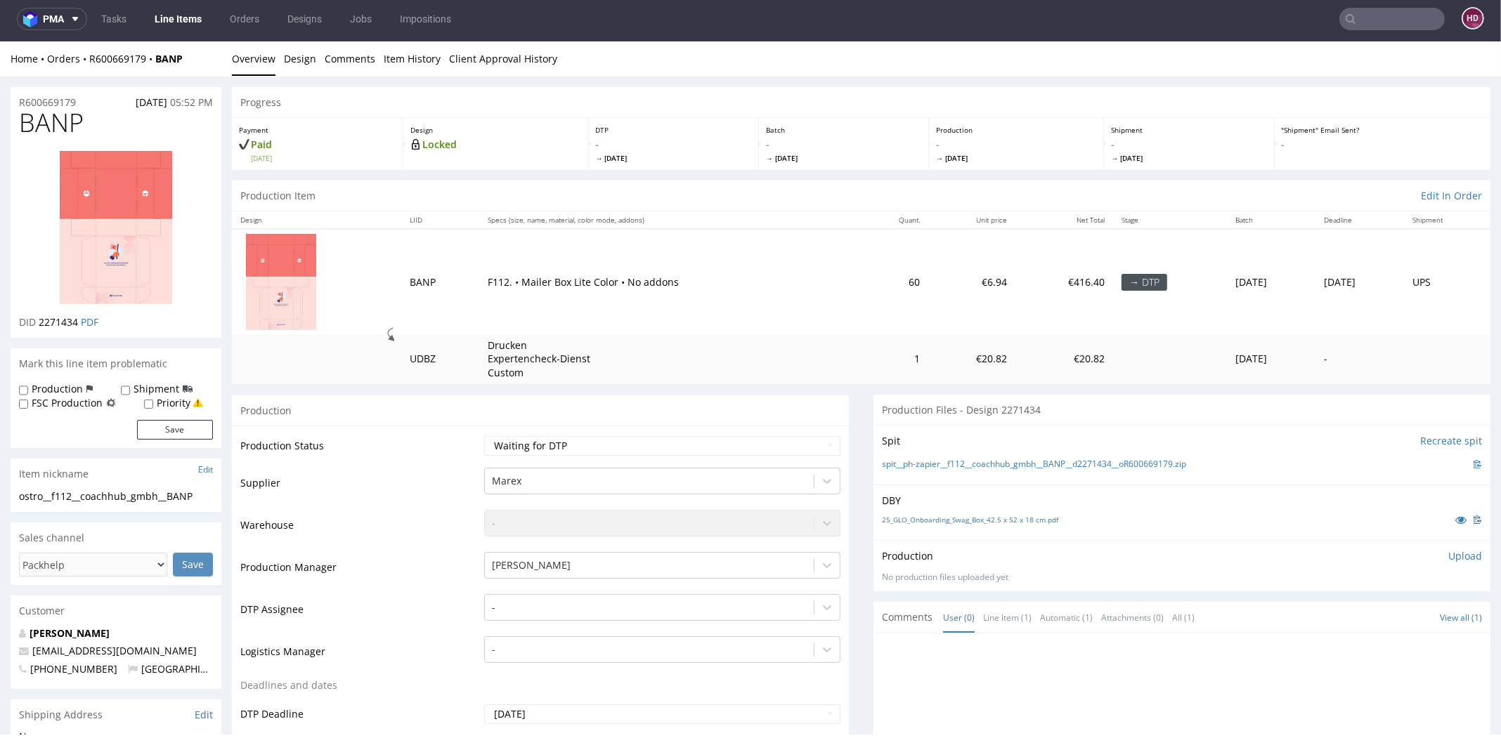
click at [186, 15] on link "Line Items" at bounding box center [178, 19] width 64 height 22
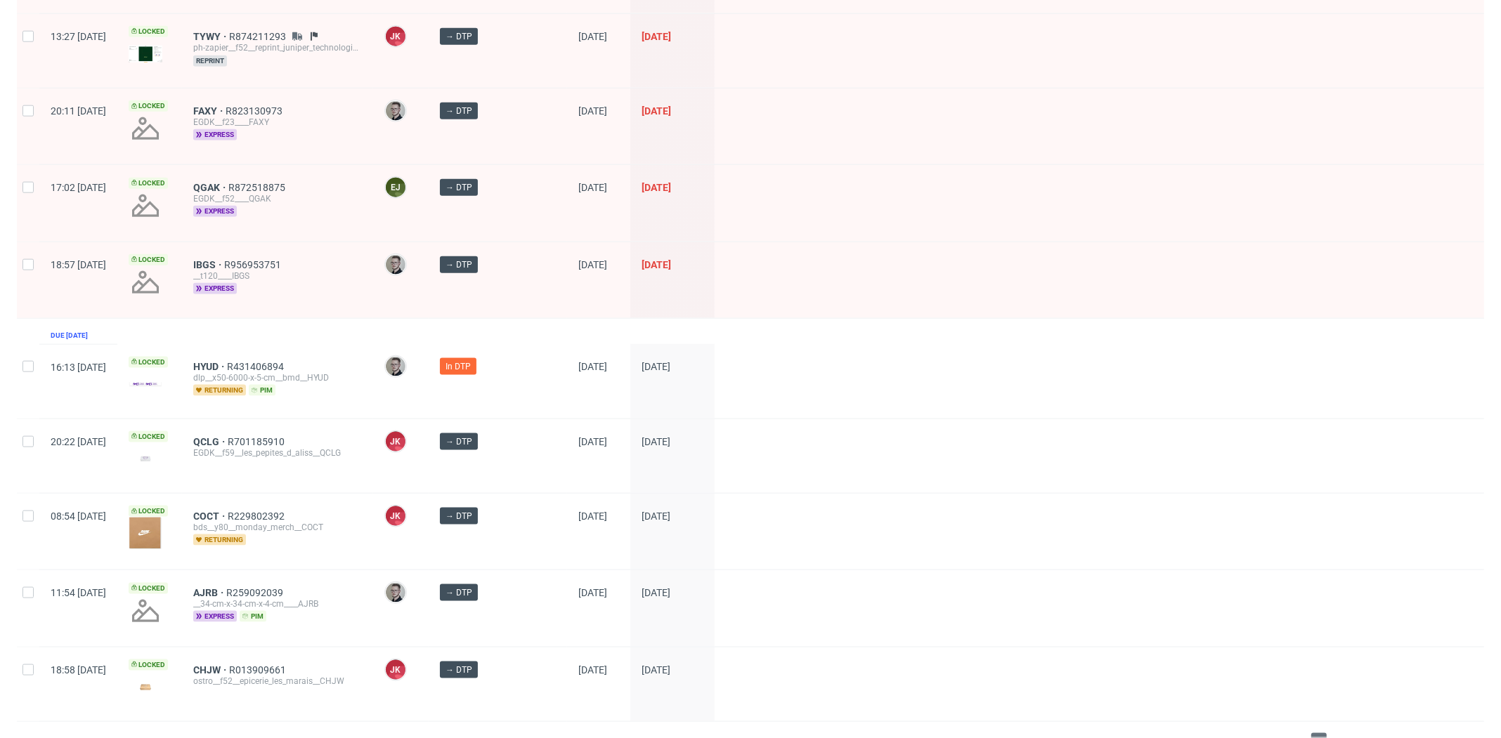
scroll to position [1912, 0]
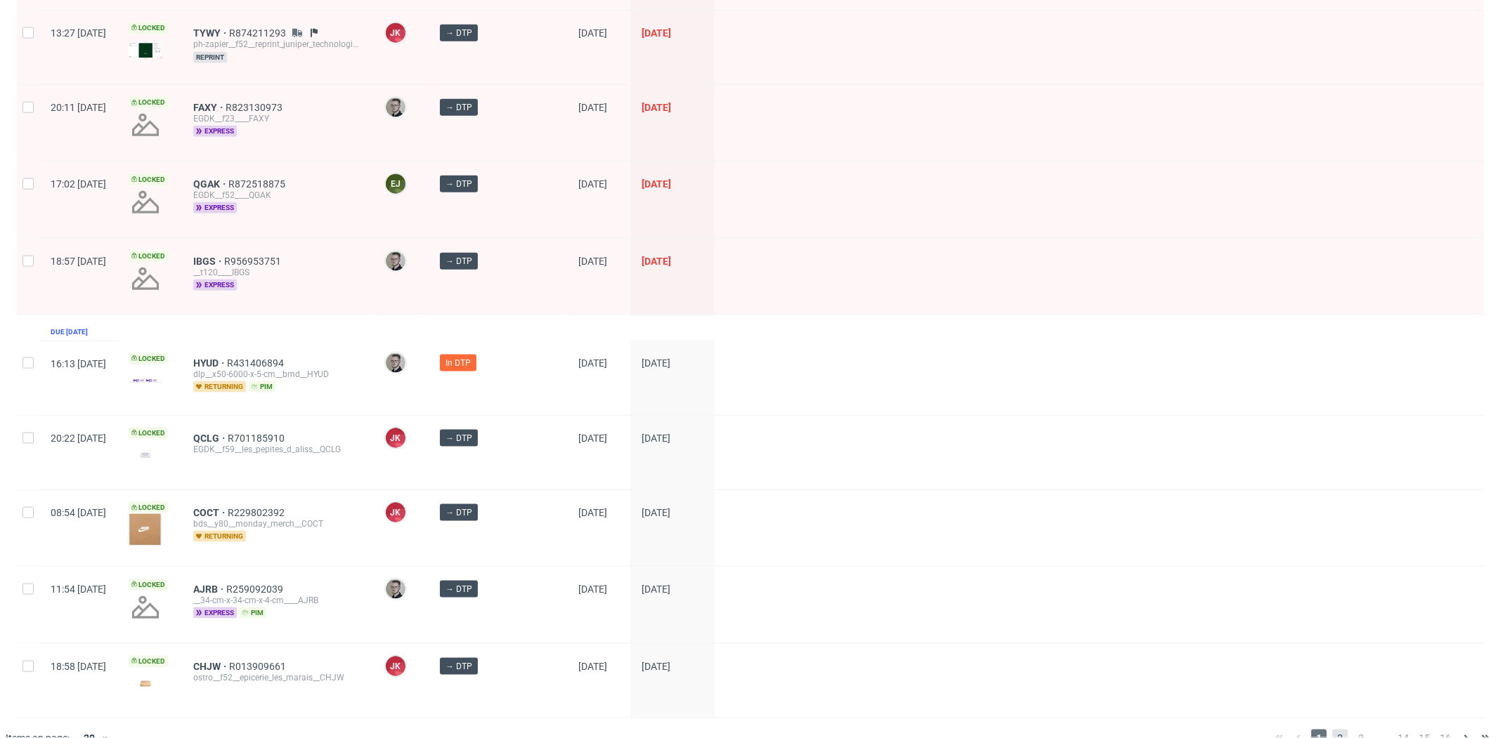
click at [1332, 730] on span "2" at bounding box center [1339, 738] width 15 height 17
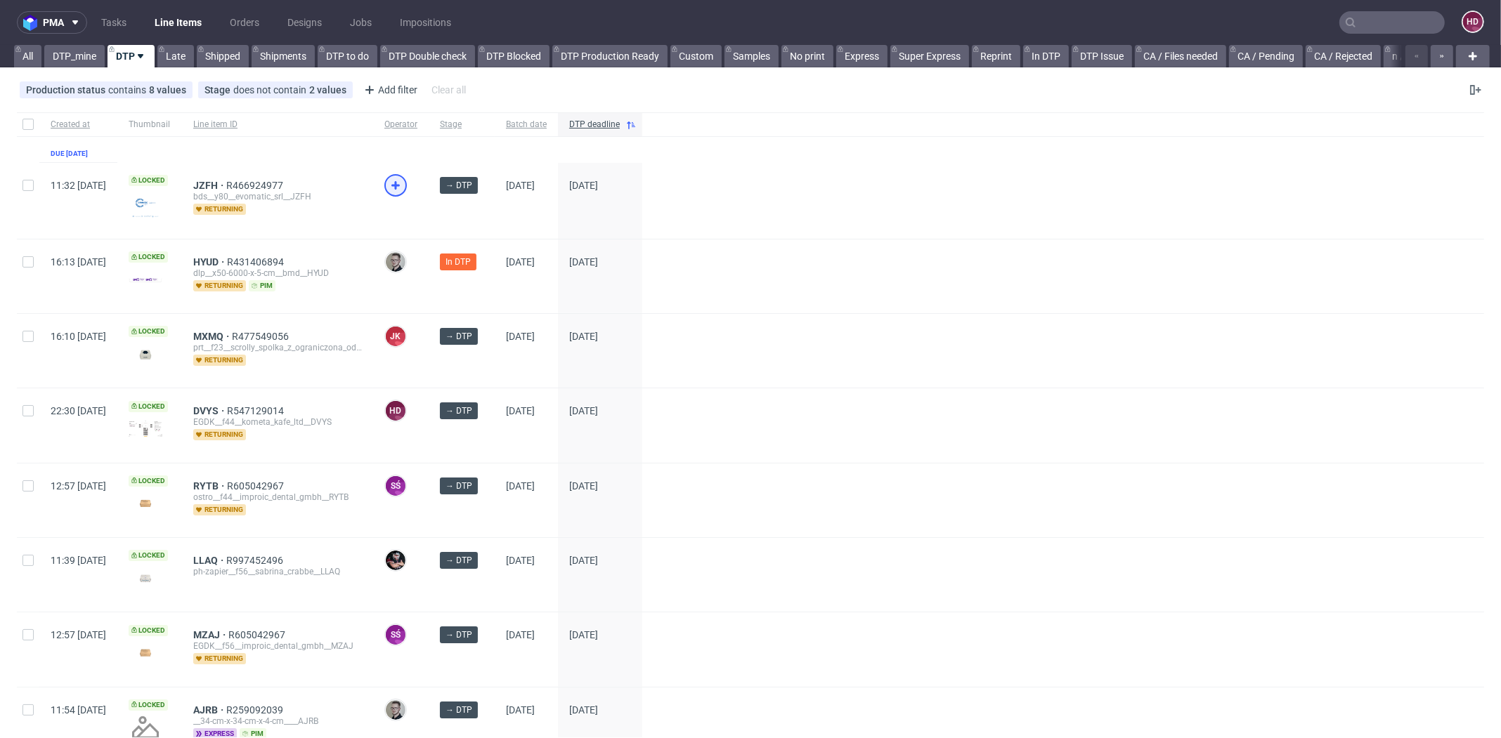
click at [404, 177] on icon at bounding box center [395, 185] width 17 height 17
click at [226, 183] on span "JZFH" at bounding box center [209, 185] width 33 height 11
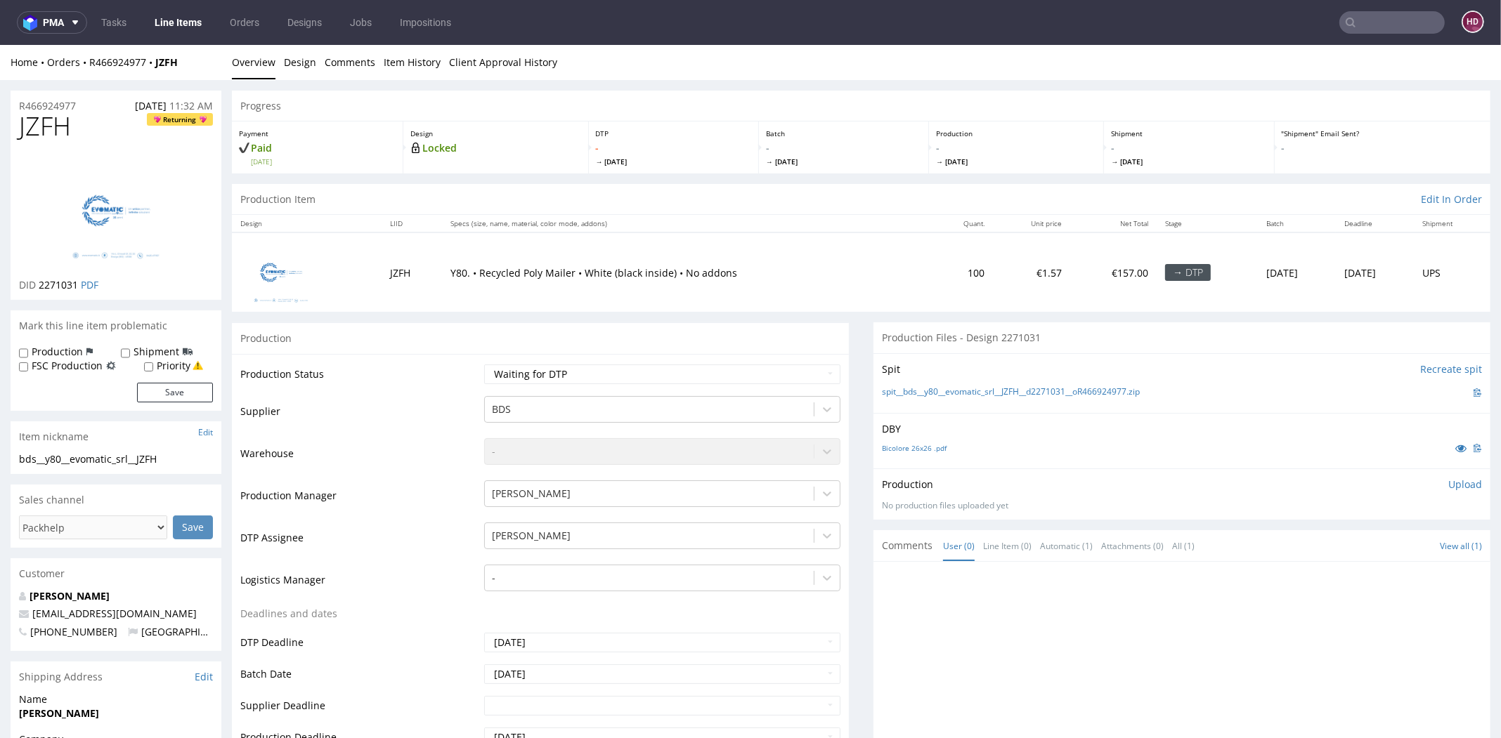
click at [192, 26] on link "Line Items" at bounding box center [178, 22] width 64 height 22
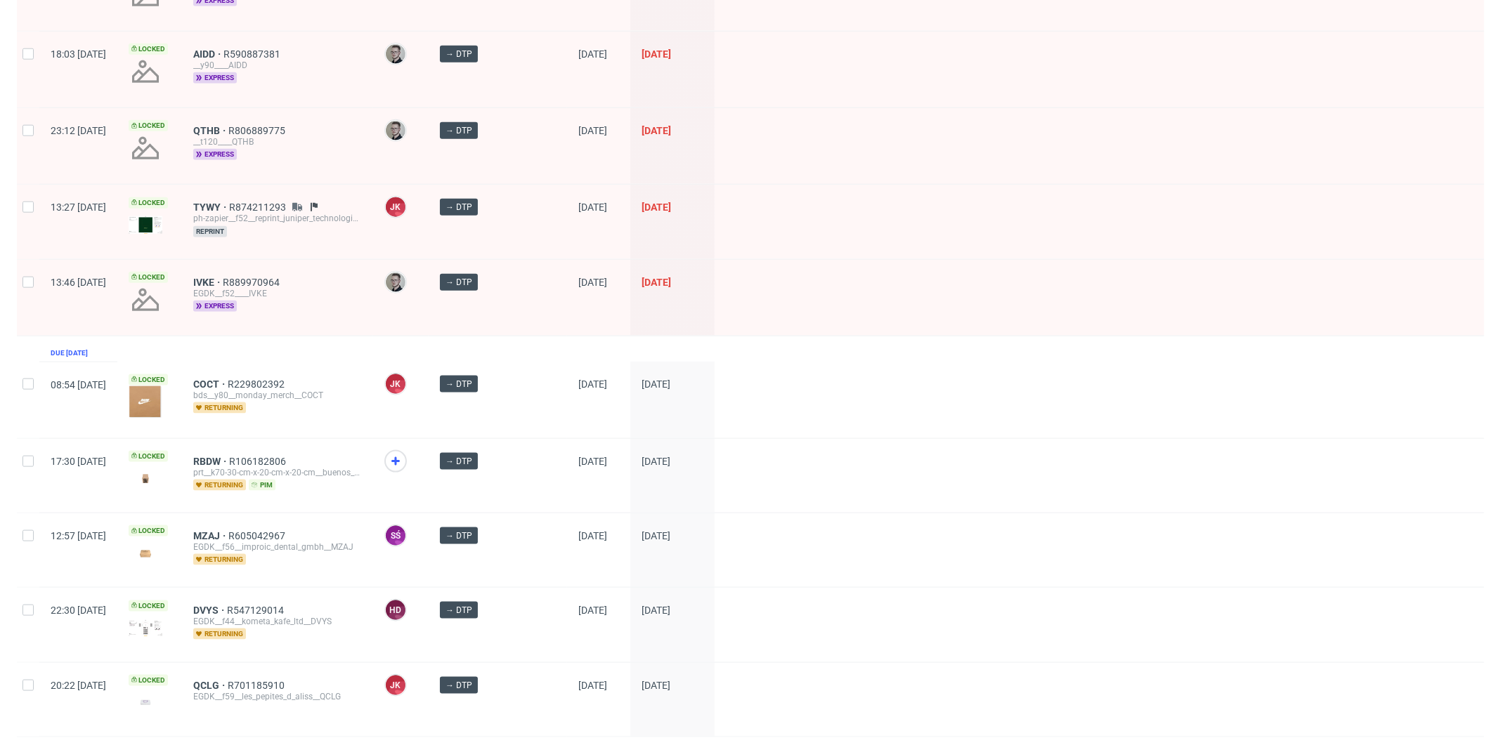
scroll to position [1910, 0]
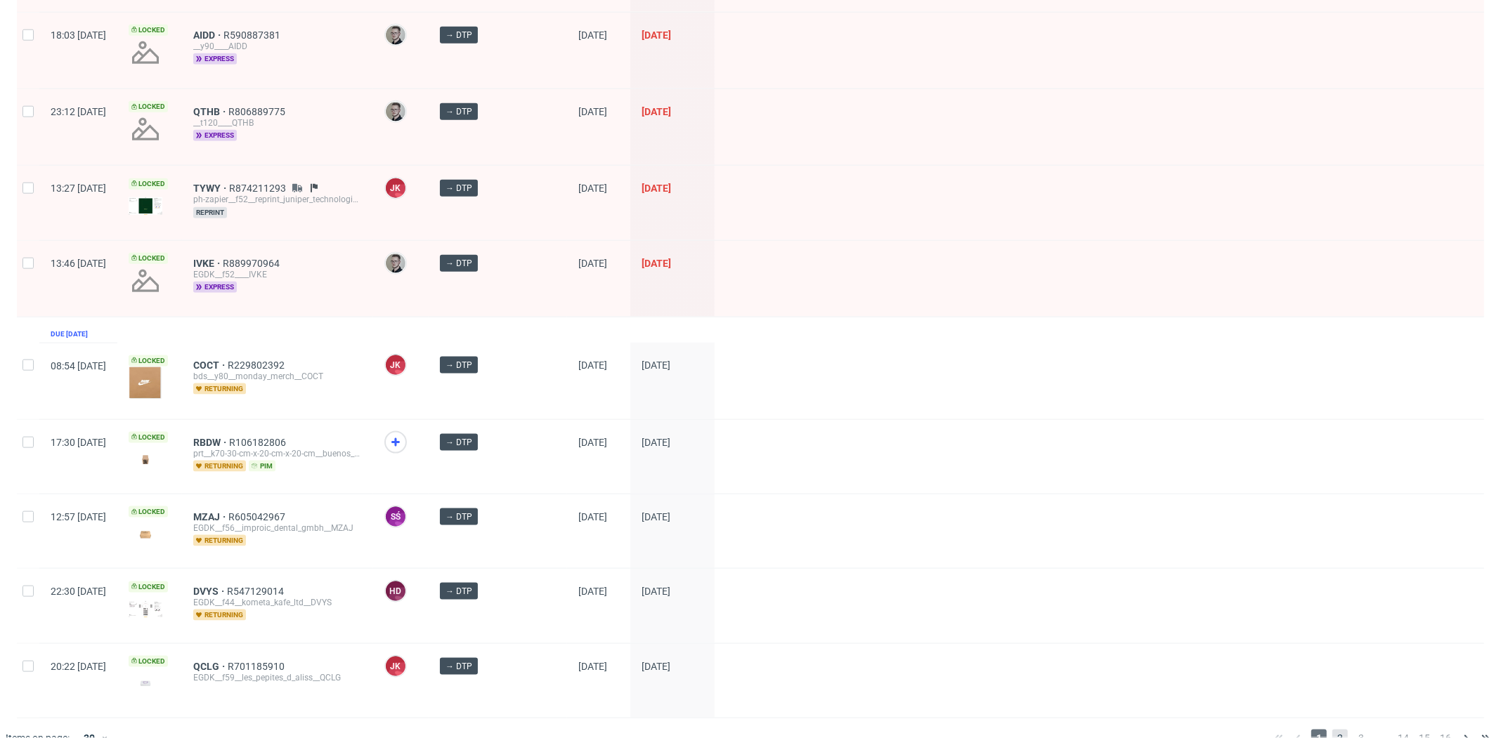
click at [1332, 730] on span "2" at bounding box center [1339, 738] width 15 height 17
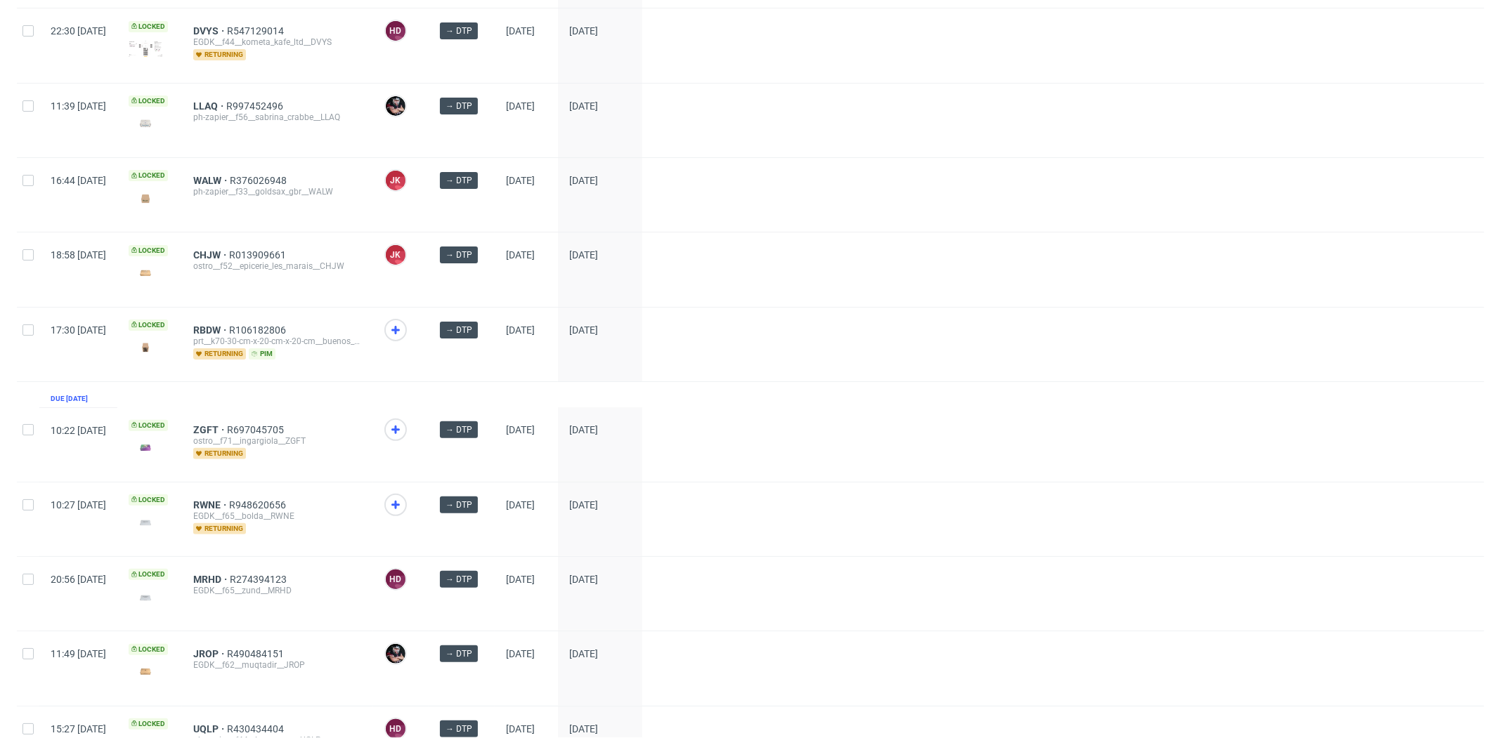
scroll to position [565, 0]
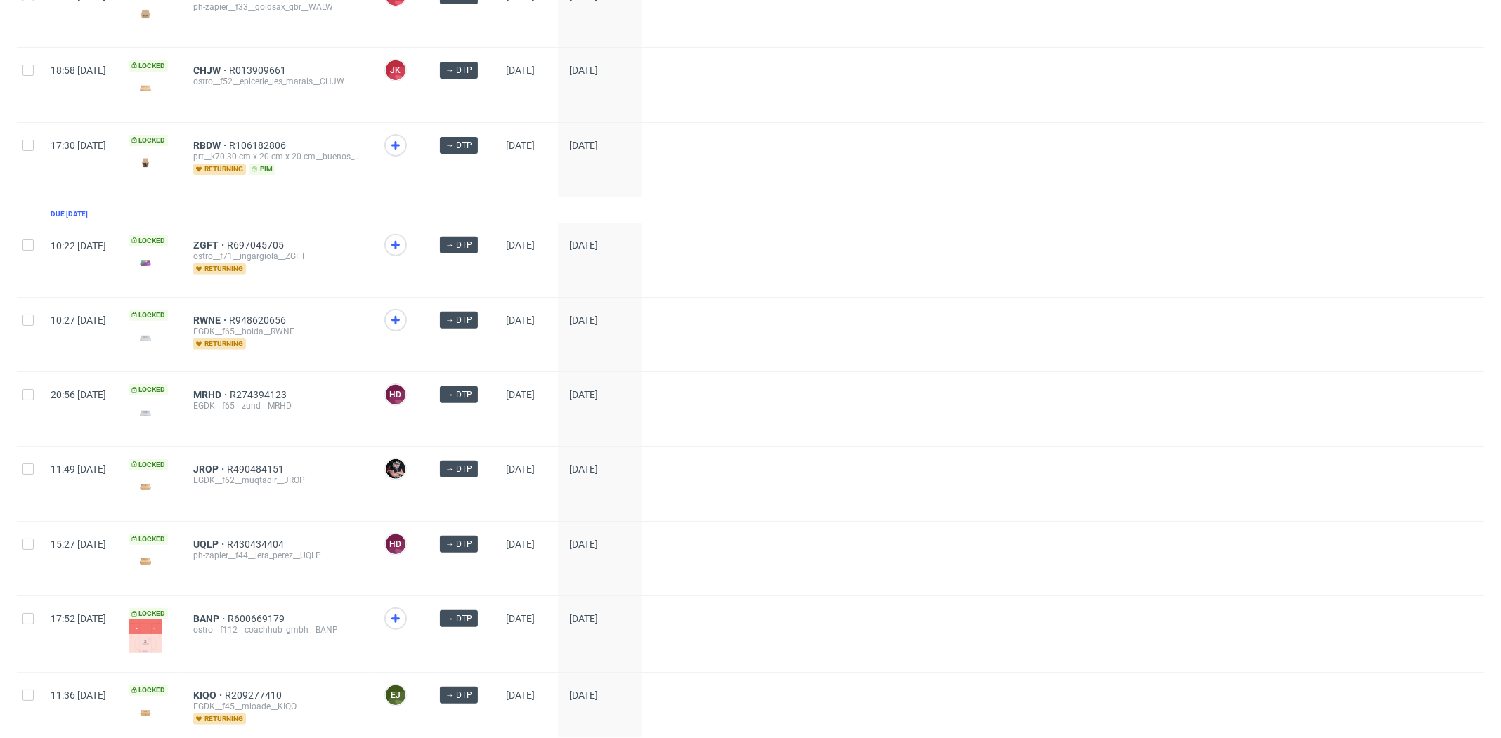
click at [429, 298] on div at bounding box center [401, 335] width 56 height 74
click at [404, 312] on icon at bounding box center [395, 320] width 17 height 17
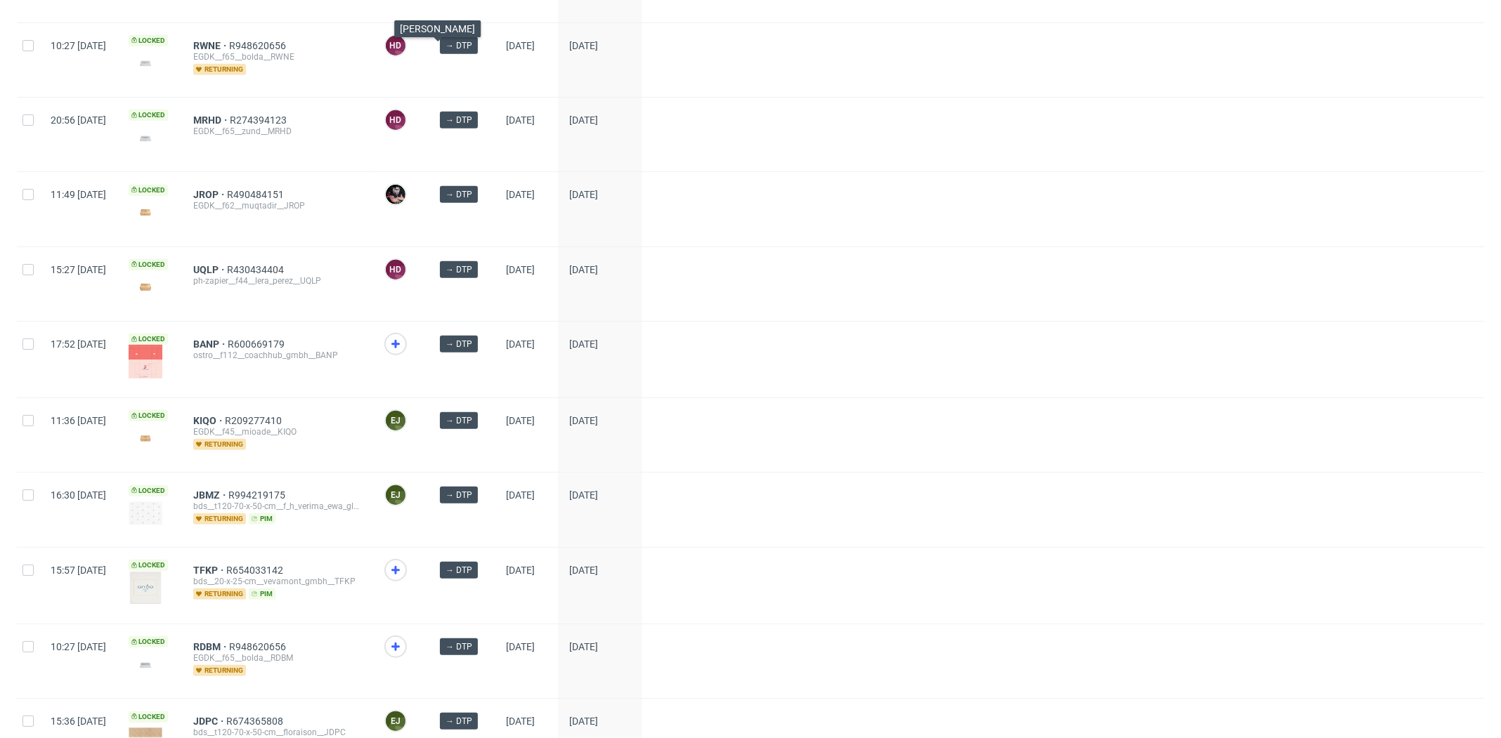
scroll to position [874, 0]
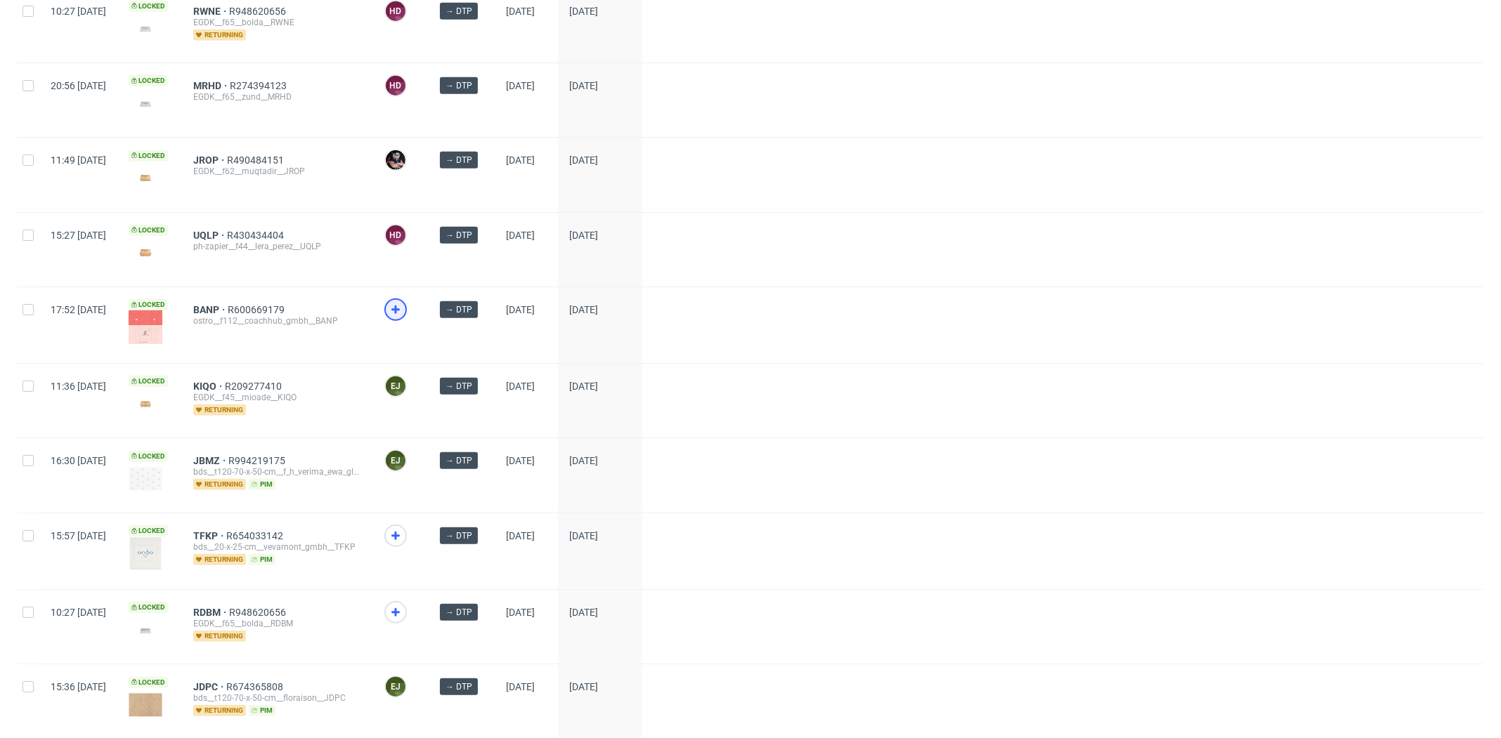
click at [400, 306] on use at bounding box center [395, 310] width 8 height 8
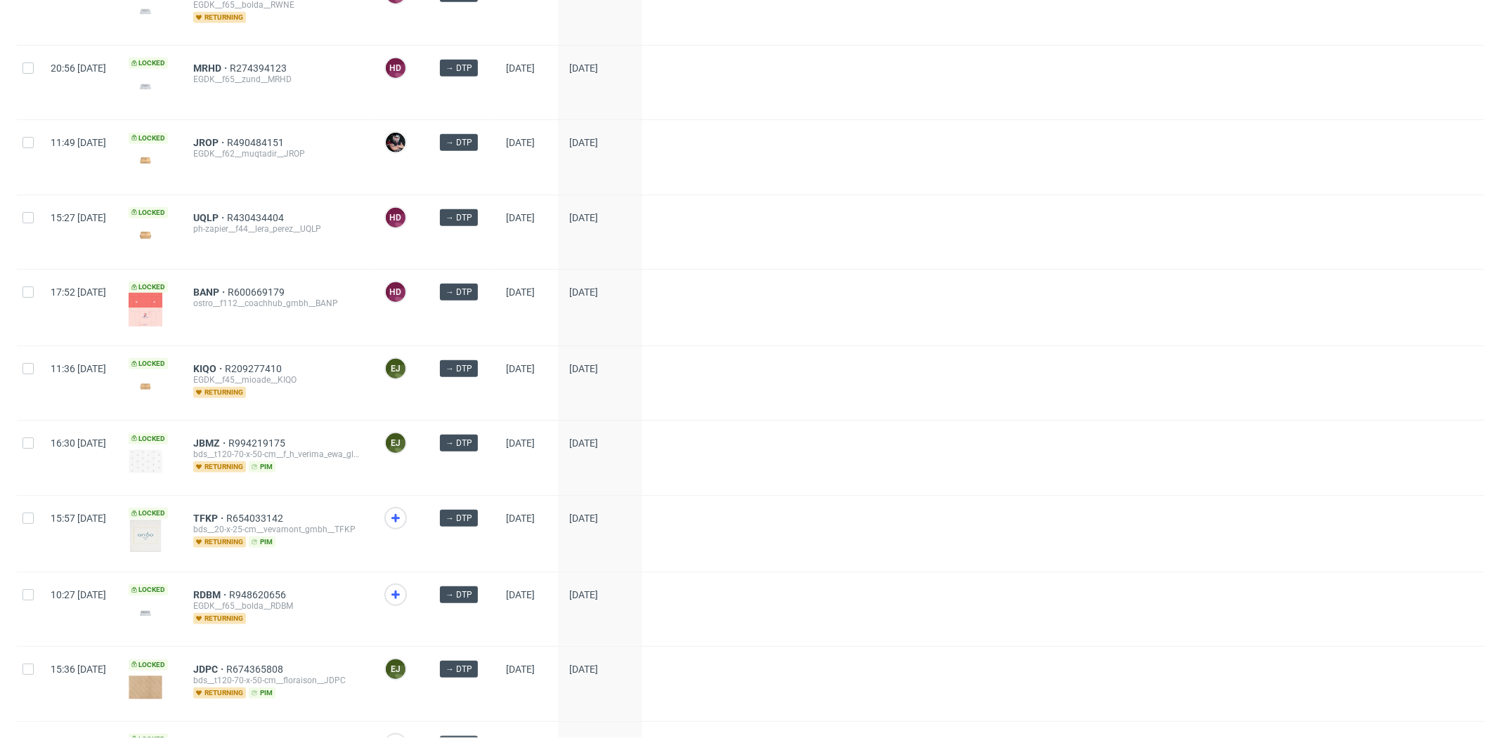
scroll to position [888, 0]
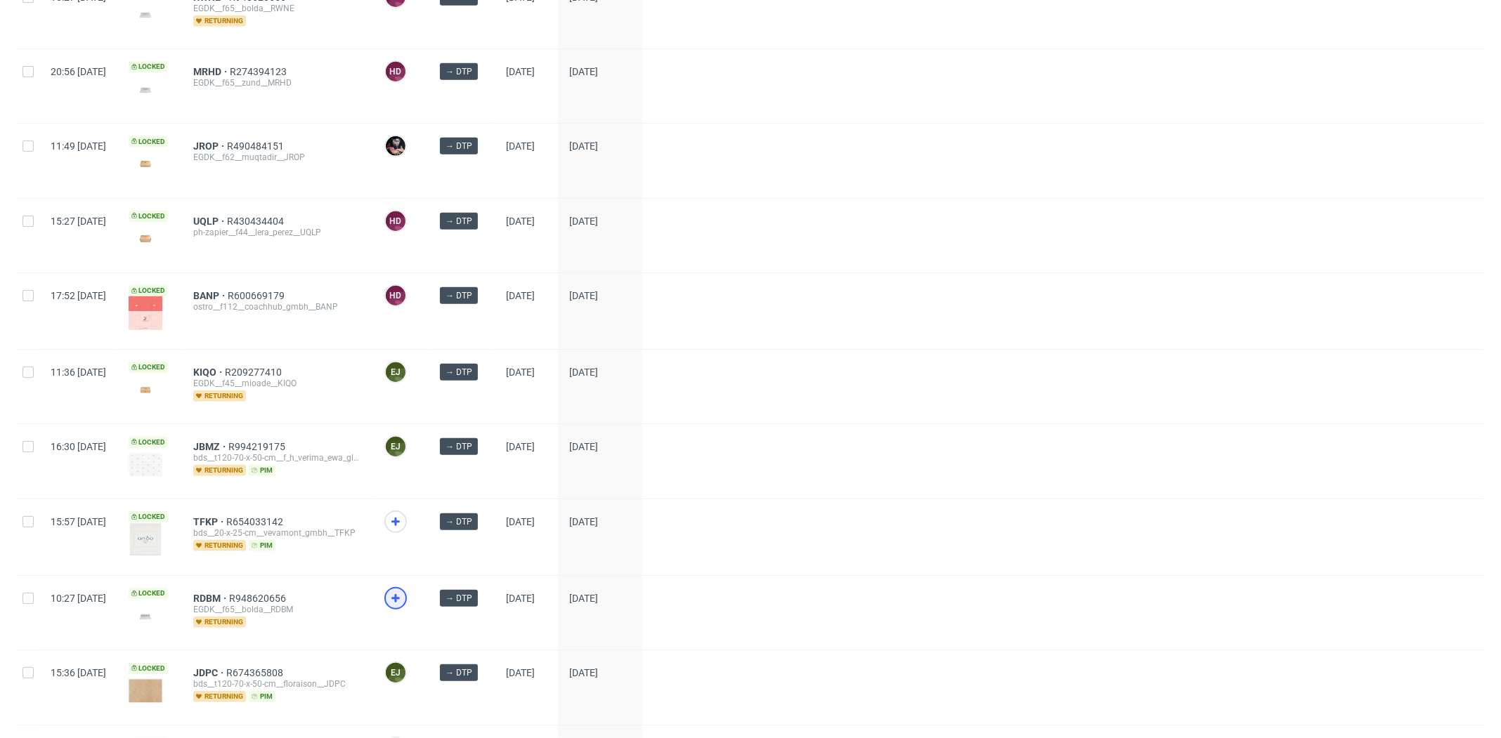
click at [400, 594] on use at bounding box center [395, 598] width 8 height 8
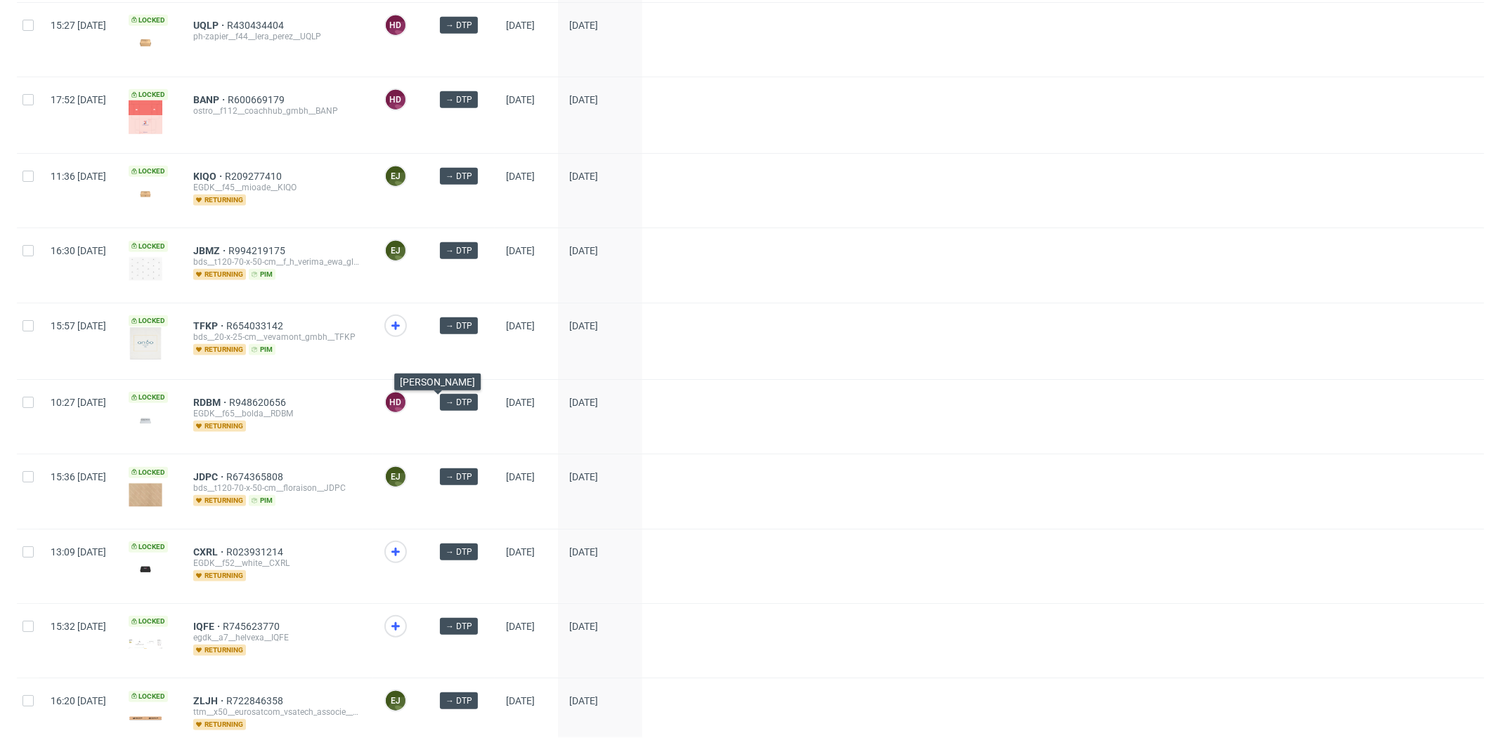
scroll to position [1191, 0]
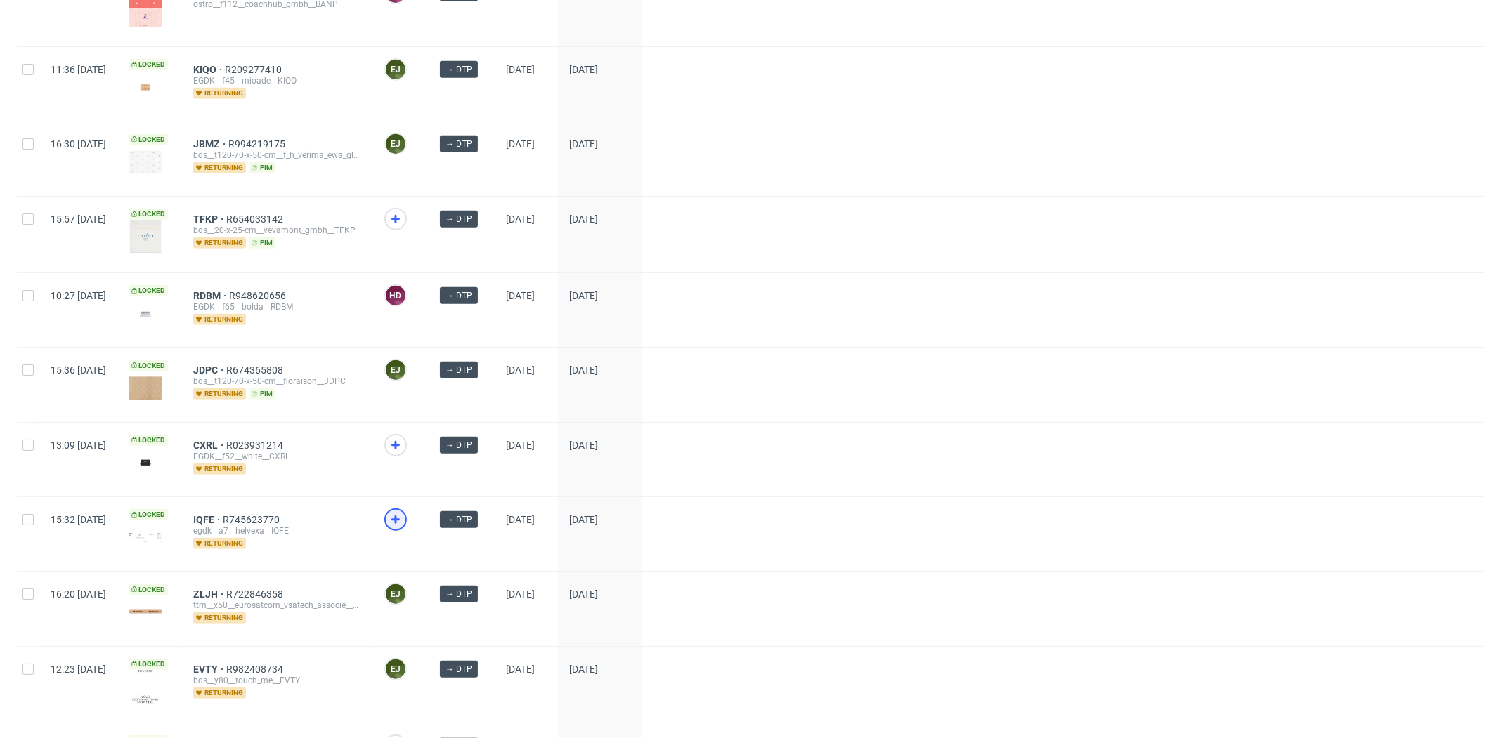
click at [404, 515] on icon at bounding box center [395, 519] width 17 height 17
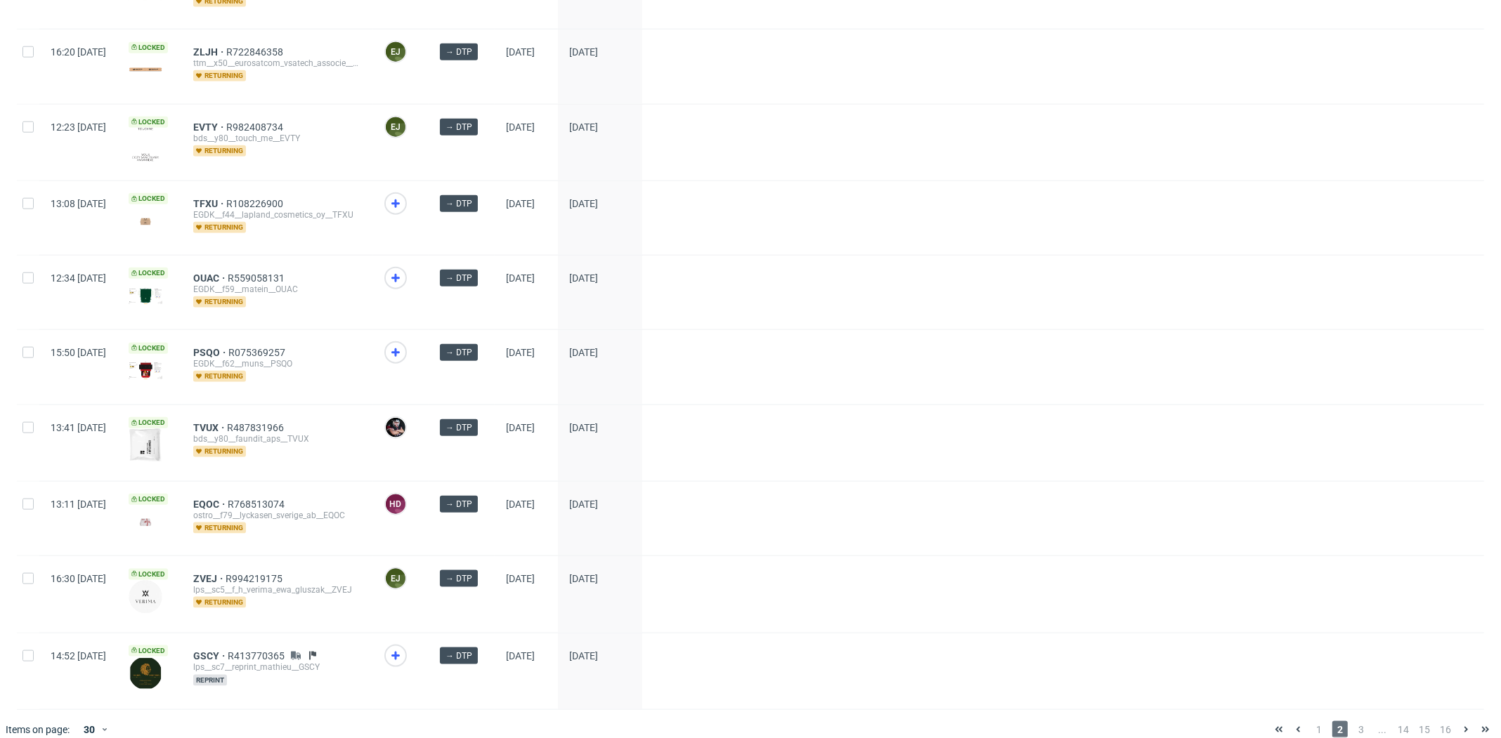
scroll to position [1730, 0]
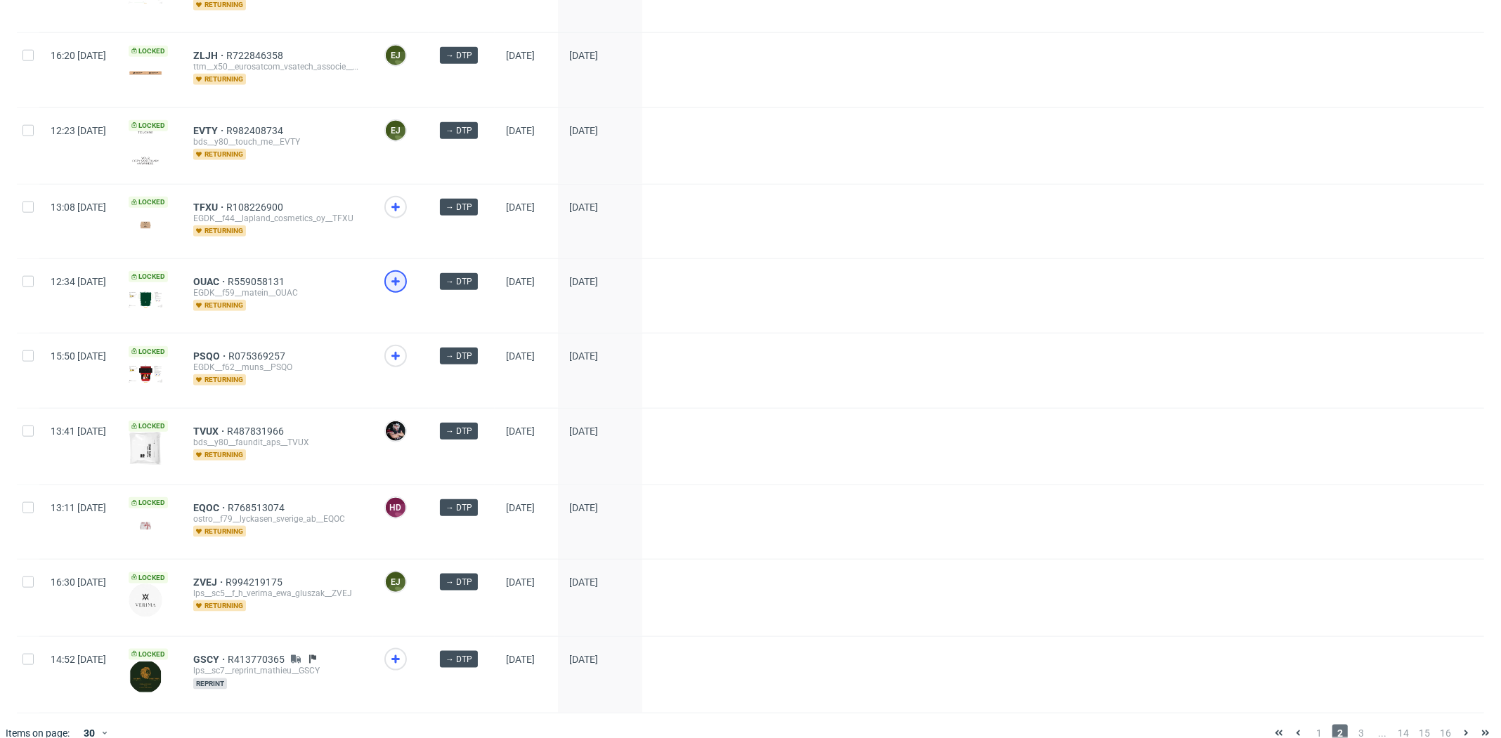
click at [400, 278] on use at bounding box center [395, 282] width 8 height 8
click at [400, 203] on use at bounding box center [395, 207] width 8 height 8
click at [228, 351] on span "PSQO" at bounding box center [210, 356] width 35 height 11
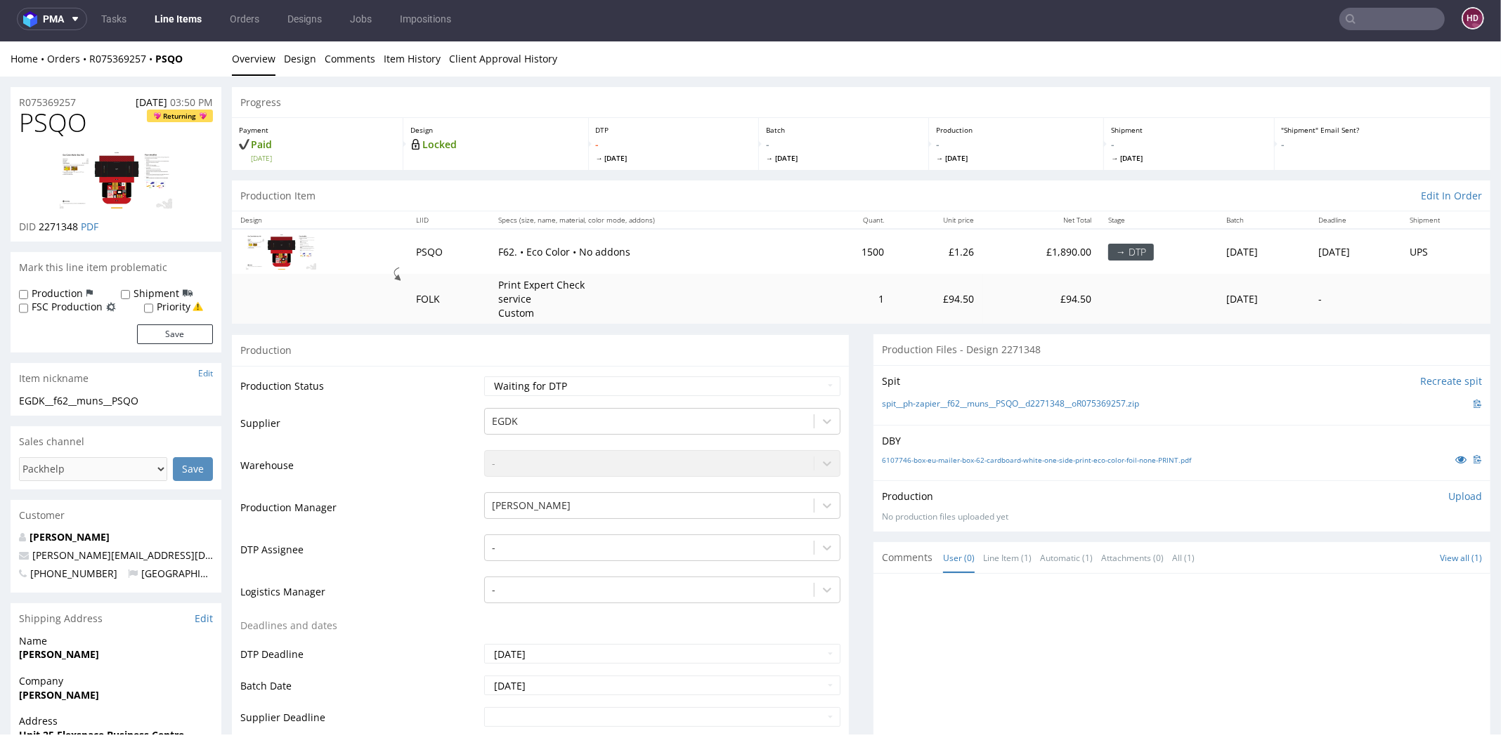
click at [254, 60] on link "Overview" at bounding box center [254, 58] width 44 height 34
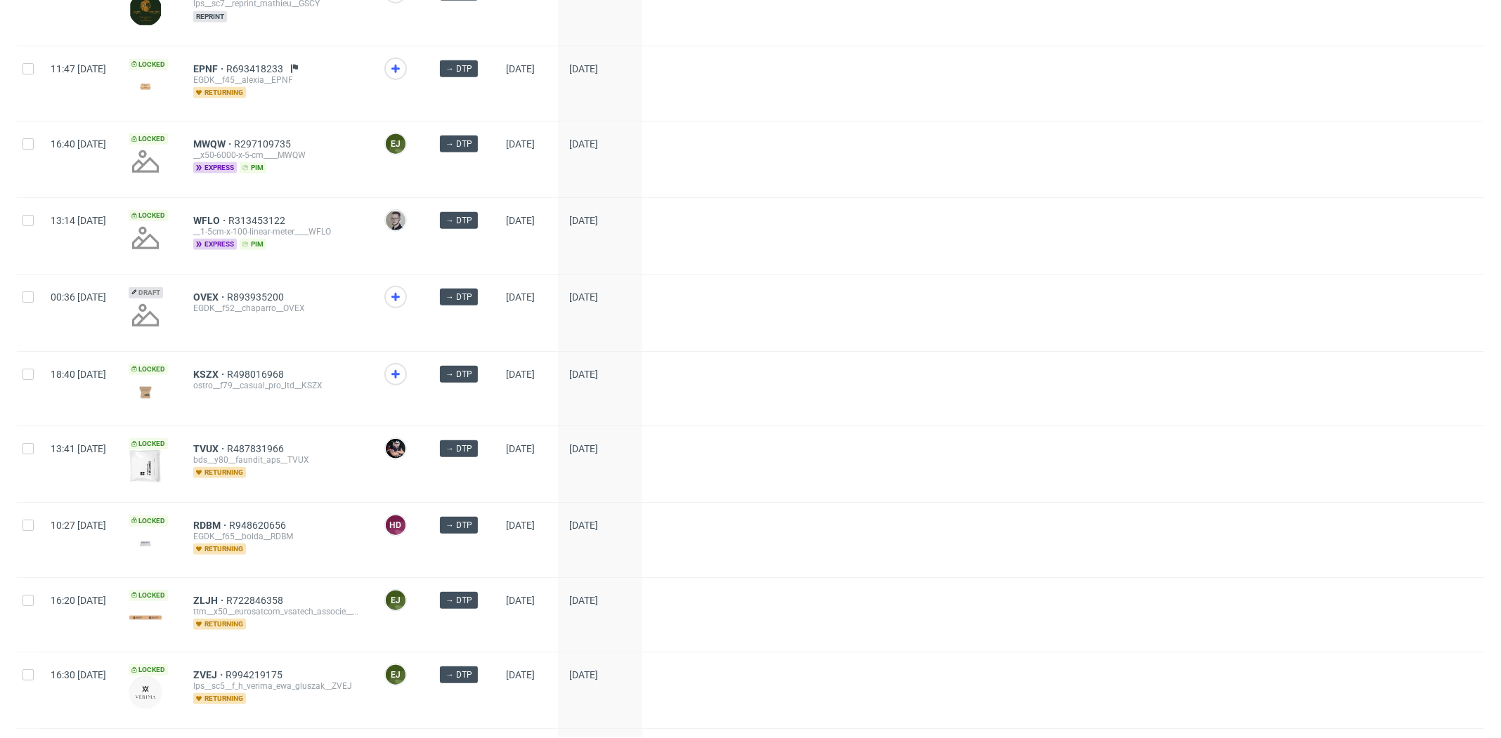
scroll to position [1239, 0]
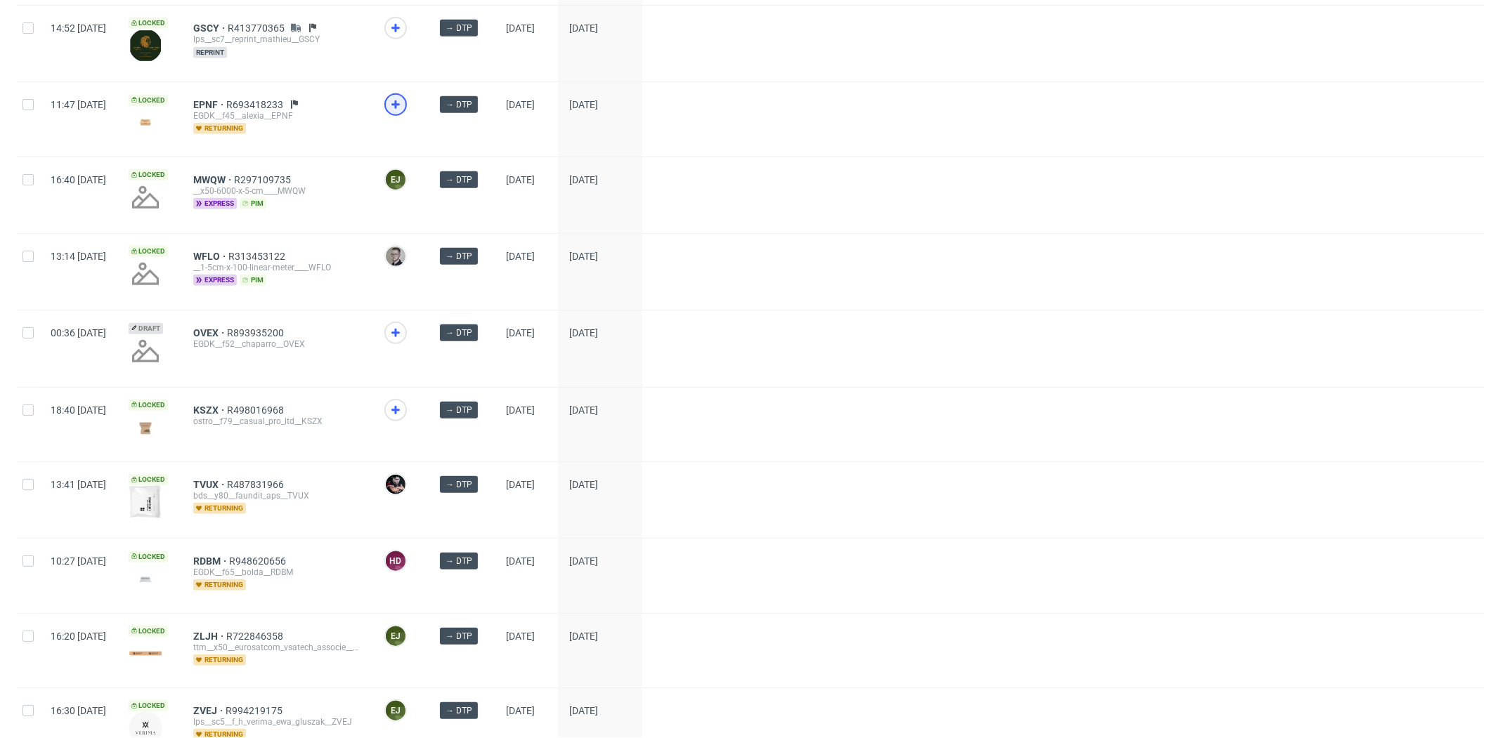
click at [400, 100] on use at bounding box center [395, 104] width 8 height 8
click at [226, 99] on span "EPNF" at bounding box center [209, 104] width 33 height 11
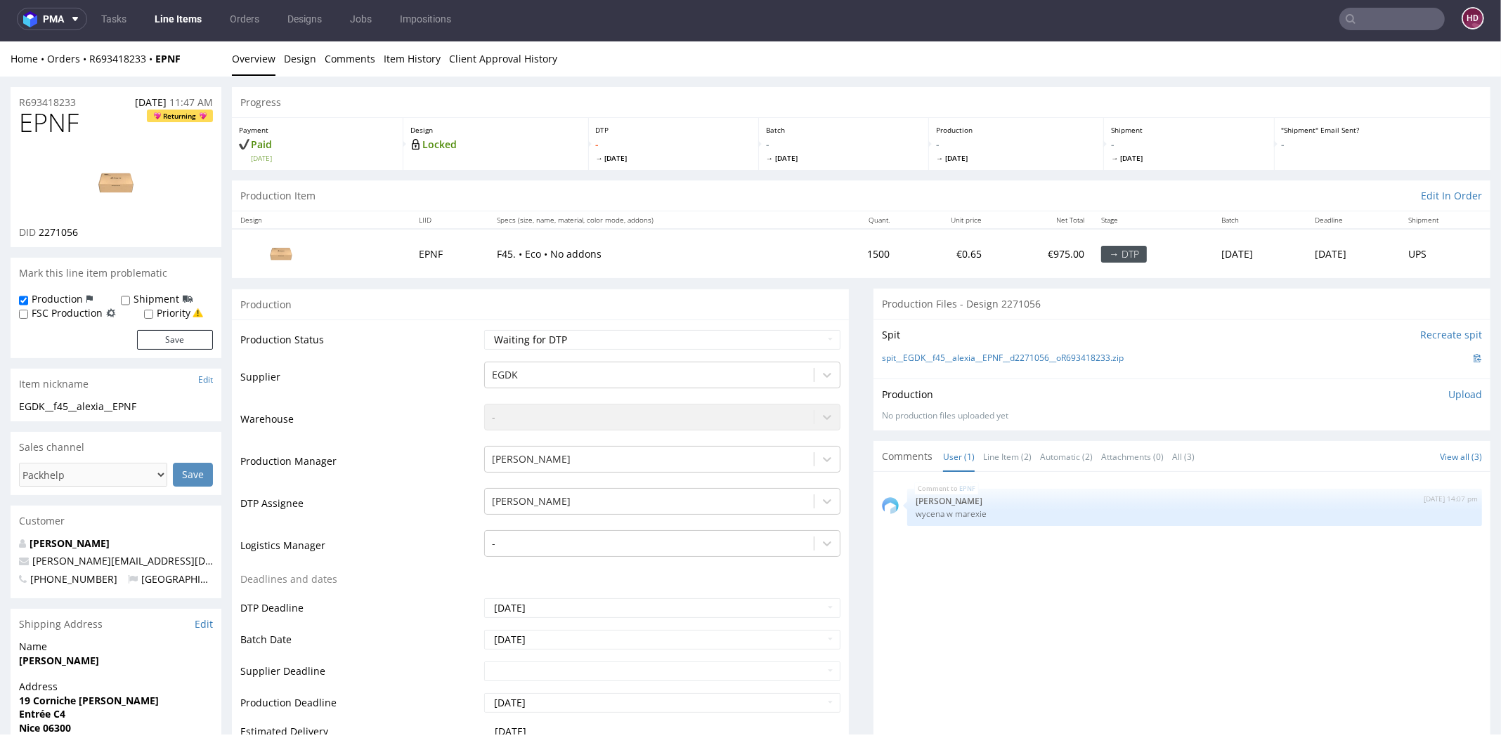
click at [200, 16] on link "Line Items" at bounding box center [178, 19] width 64 height 22
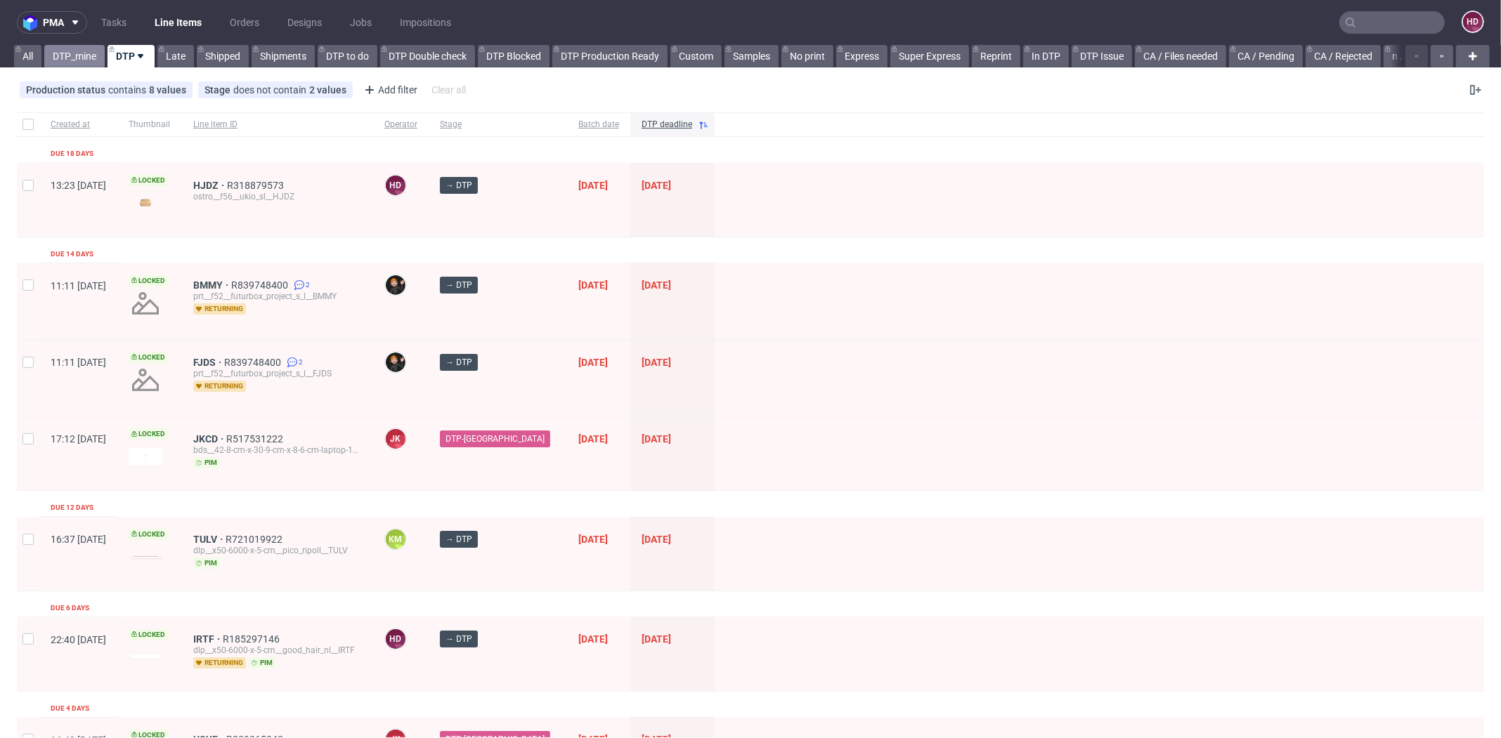
click at [80, 58] on link "DTP_mine" at bounding box center [74, 56] width 60 height 22
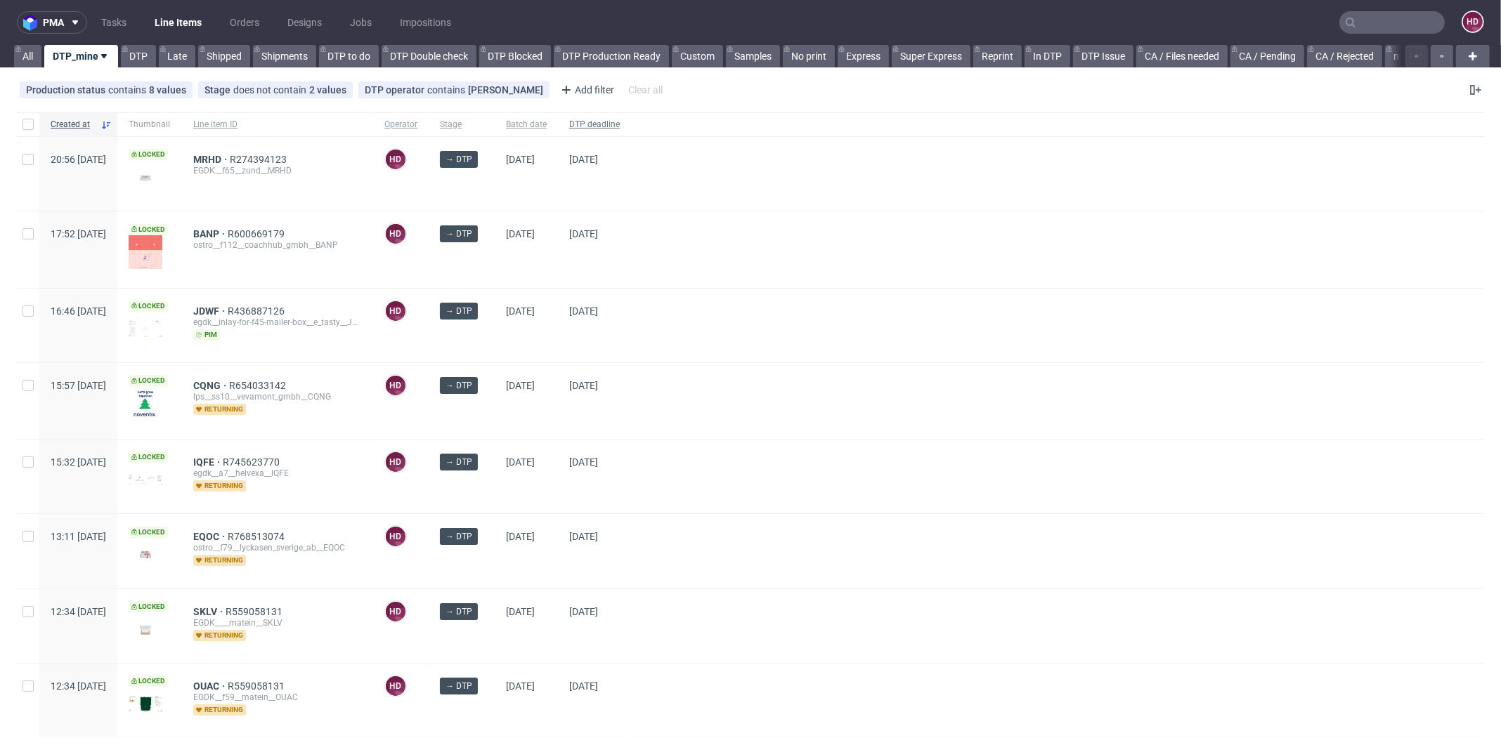
click at [620, 126] on span "DTP deadline" at bounding box center [594, 125] width 51 height 12
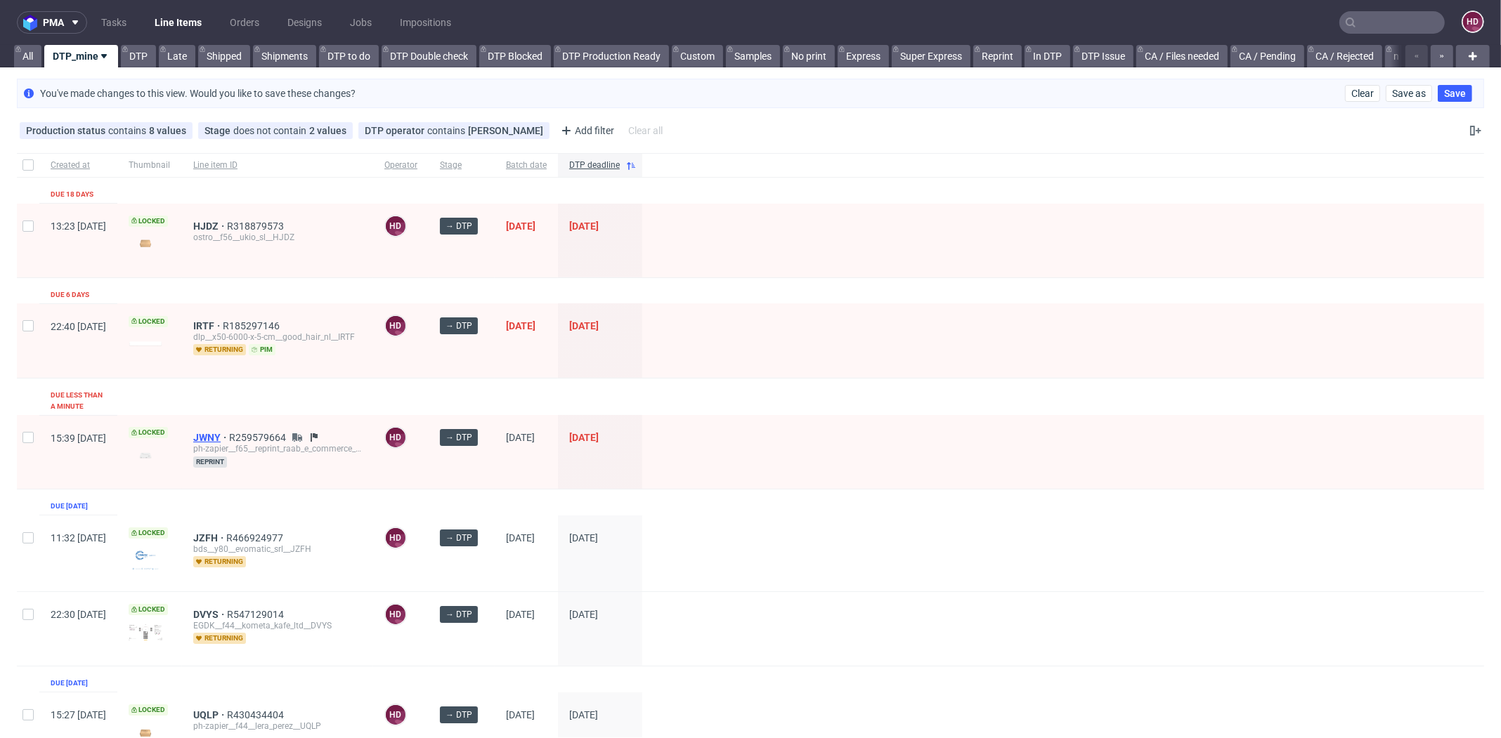
click at [229, 432] on span "JWNY" at bounding box center [211, 437] width 36 height 11
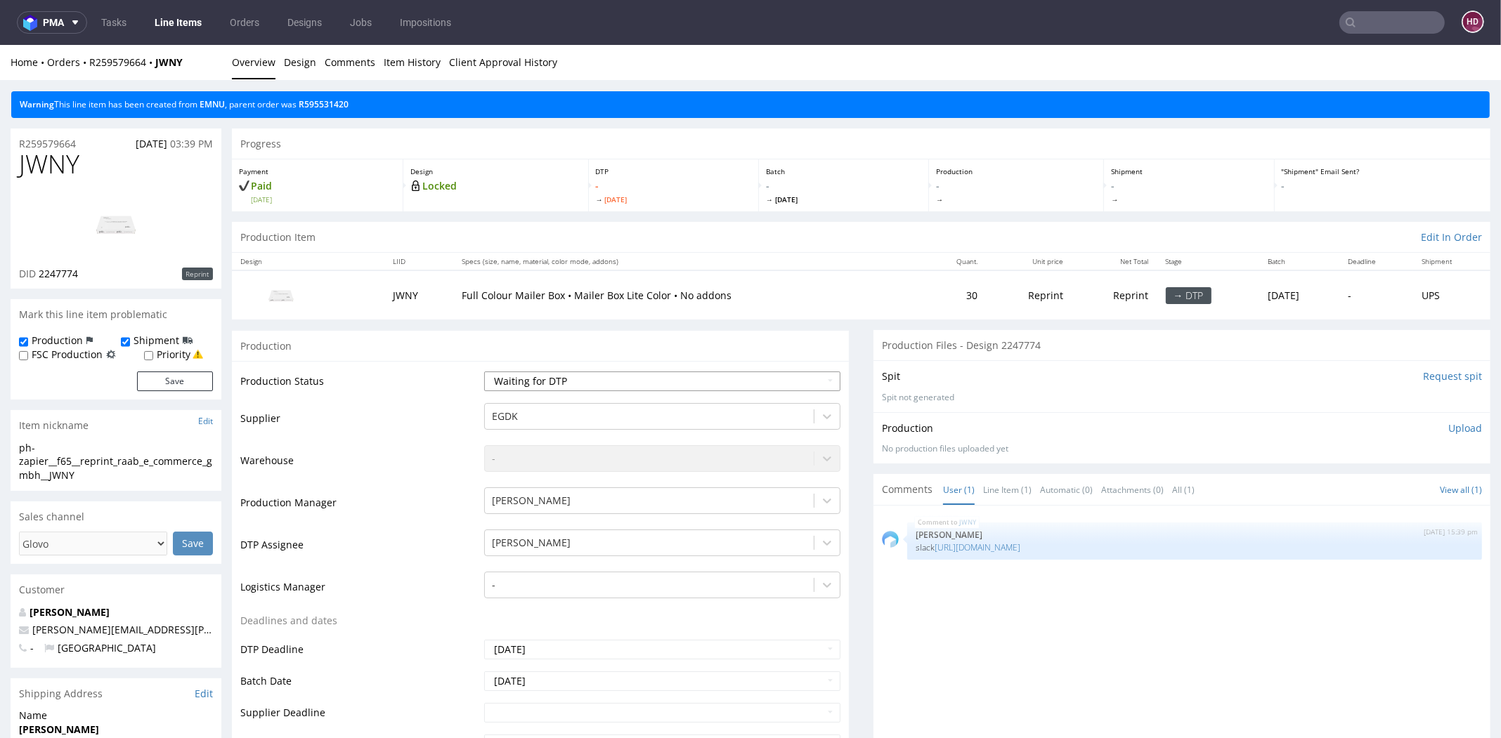
click at [548, 379] on select "Waiting for Artwork Waiting for Diecut Waiting for Mockup Waiting for DTP Waiti…" at bounding box center [662, 382] width 356 height 20
select select "dtp_in_process"
click at [484, 372] on select "Waiting for Artwork Waiting for Diecut Waiting for Mockup Waiting for DTP Waiti…" at bounding box center [662, 382] width 356 height 20
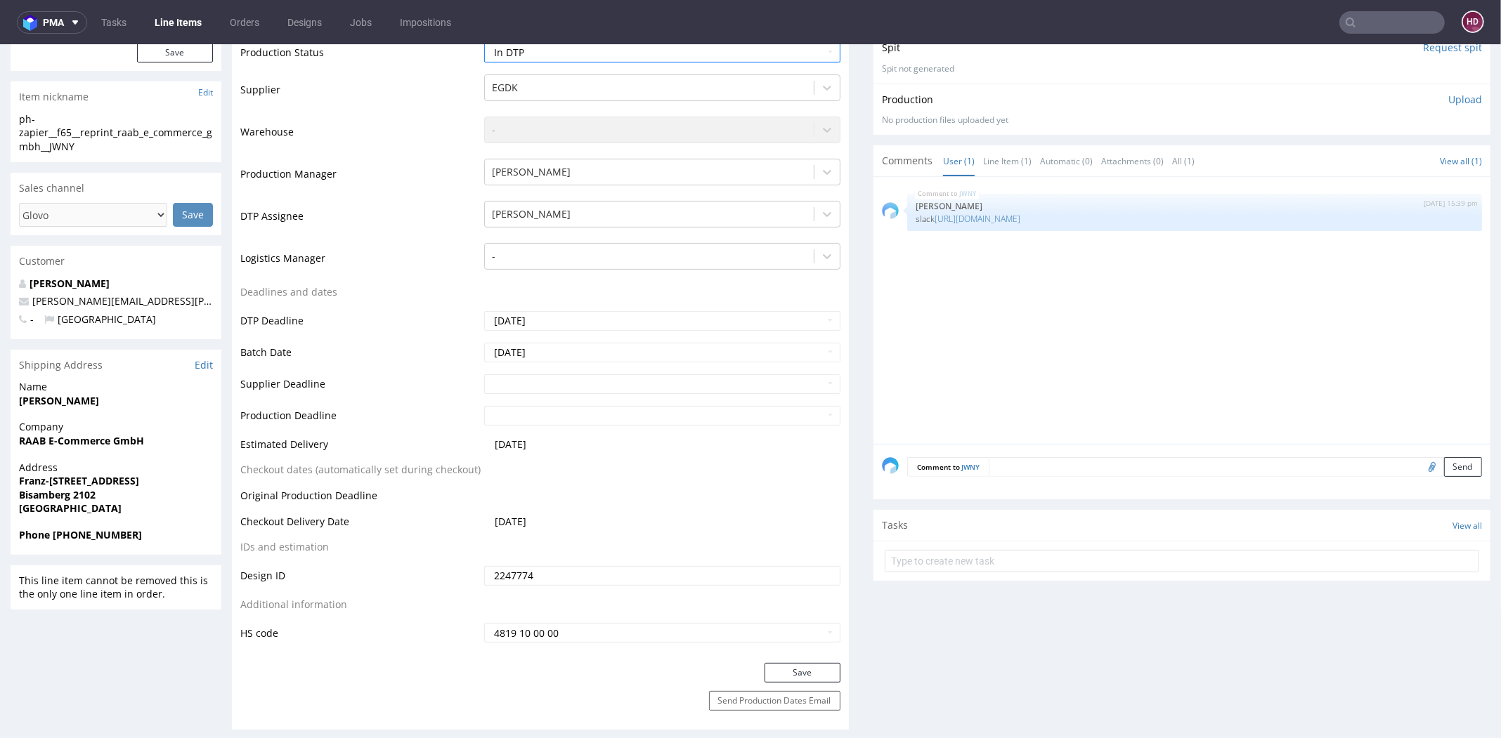
scroll to position [577, 0]
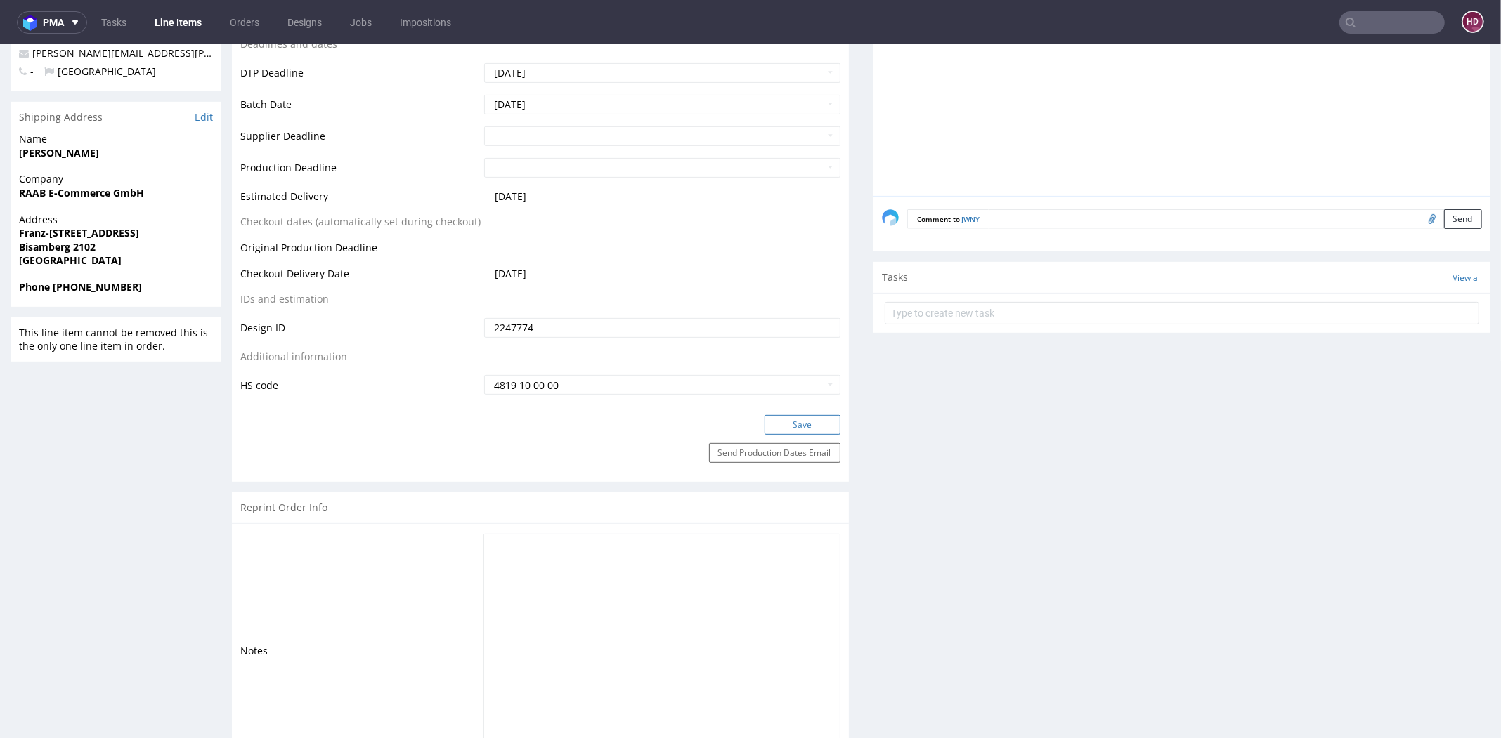
click at [794, 426] on button "Save" at bounding box center [802, 425] width 76 height 20
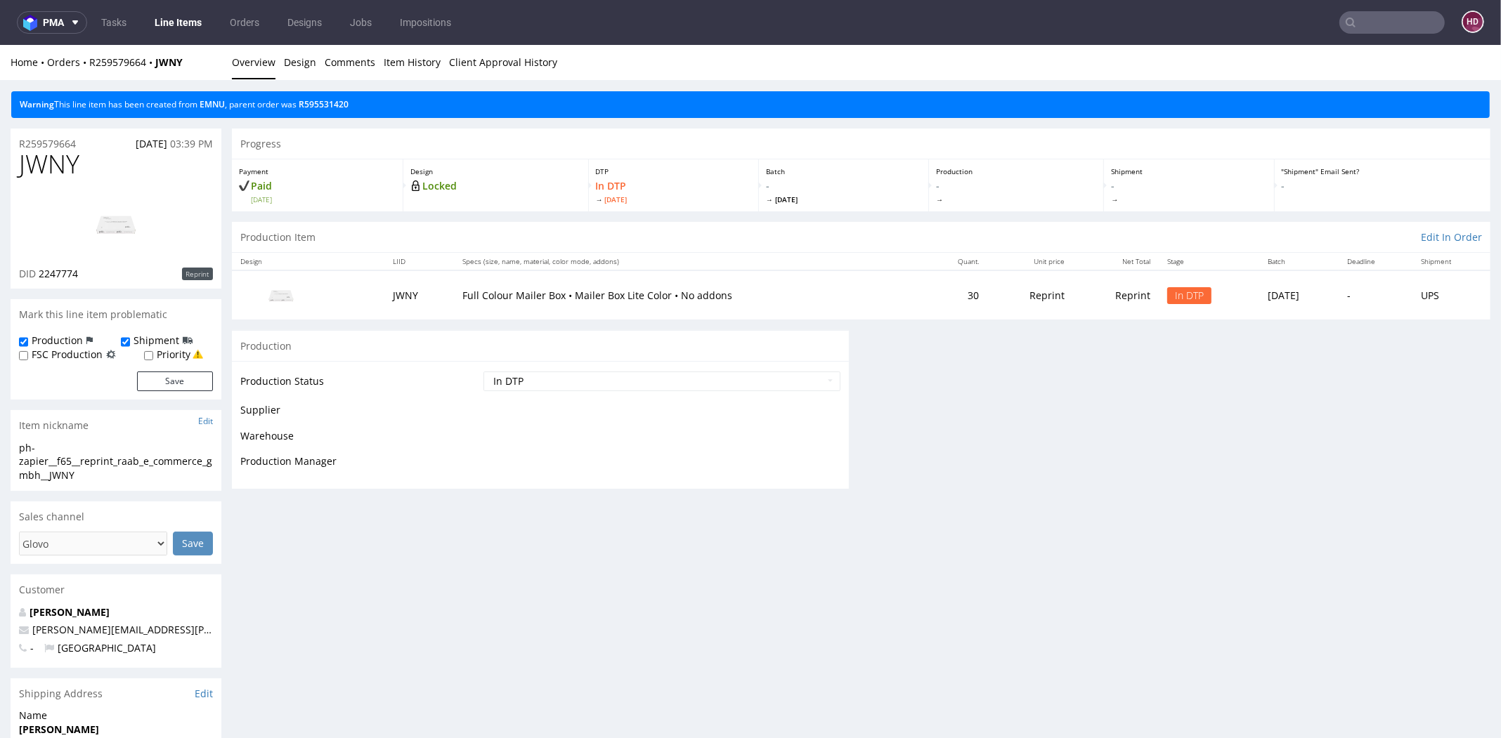
scroll to position [0, 0]
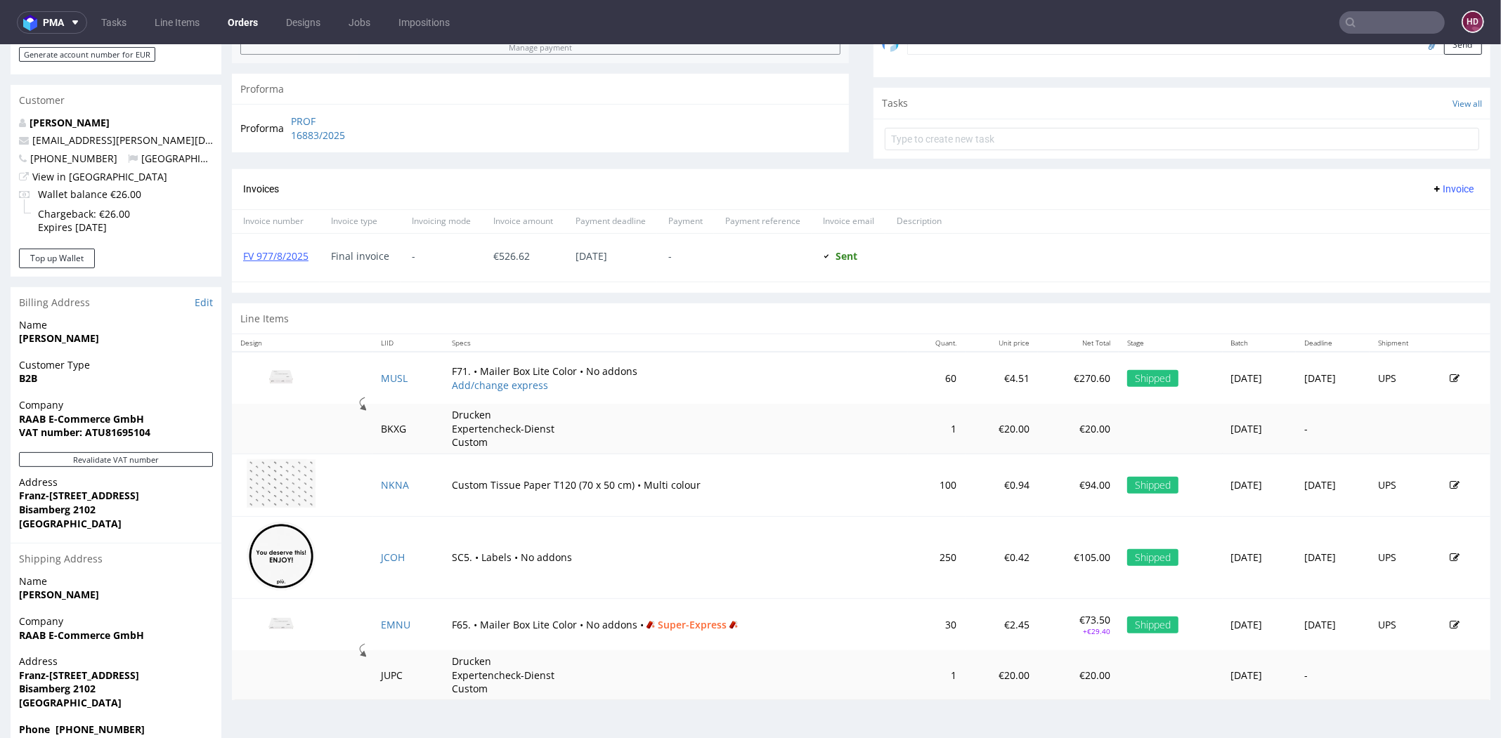
scroll to position [526, 0]
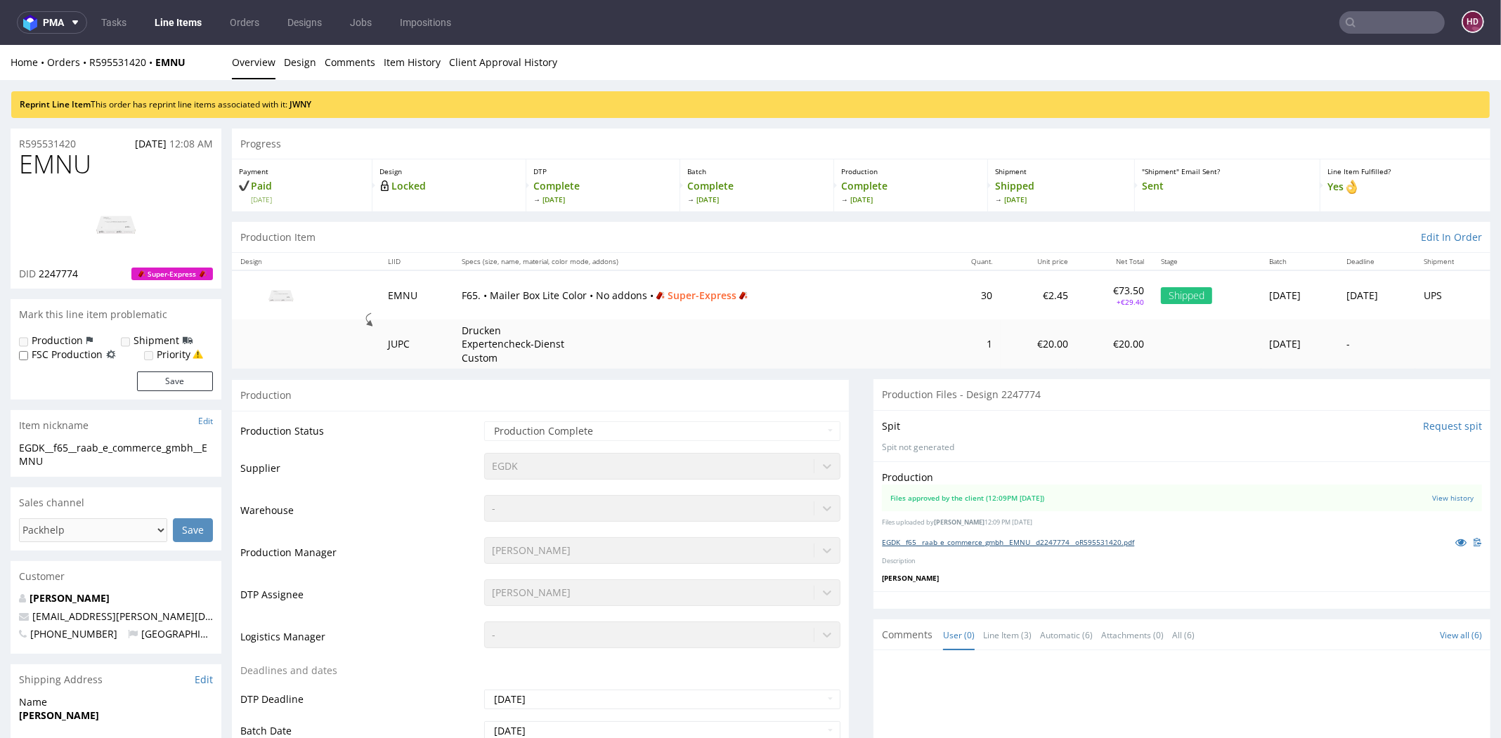
click at [1036, 544] on link "EGDK__f65__raab_e_commerce_gmbh__EMNU__d2247774__oR595531420.pdf" at bounding box center [1008, 542] width 252 height 10
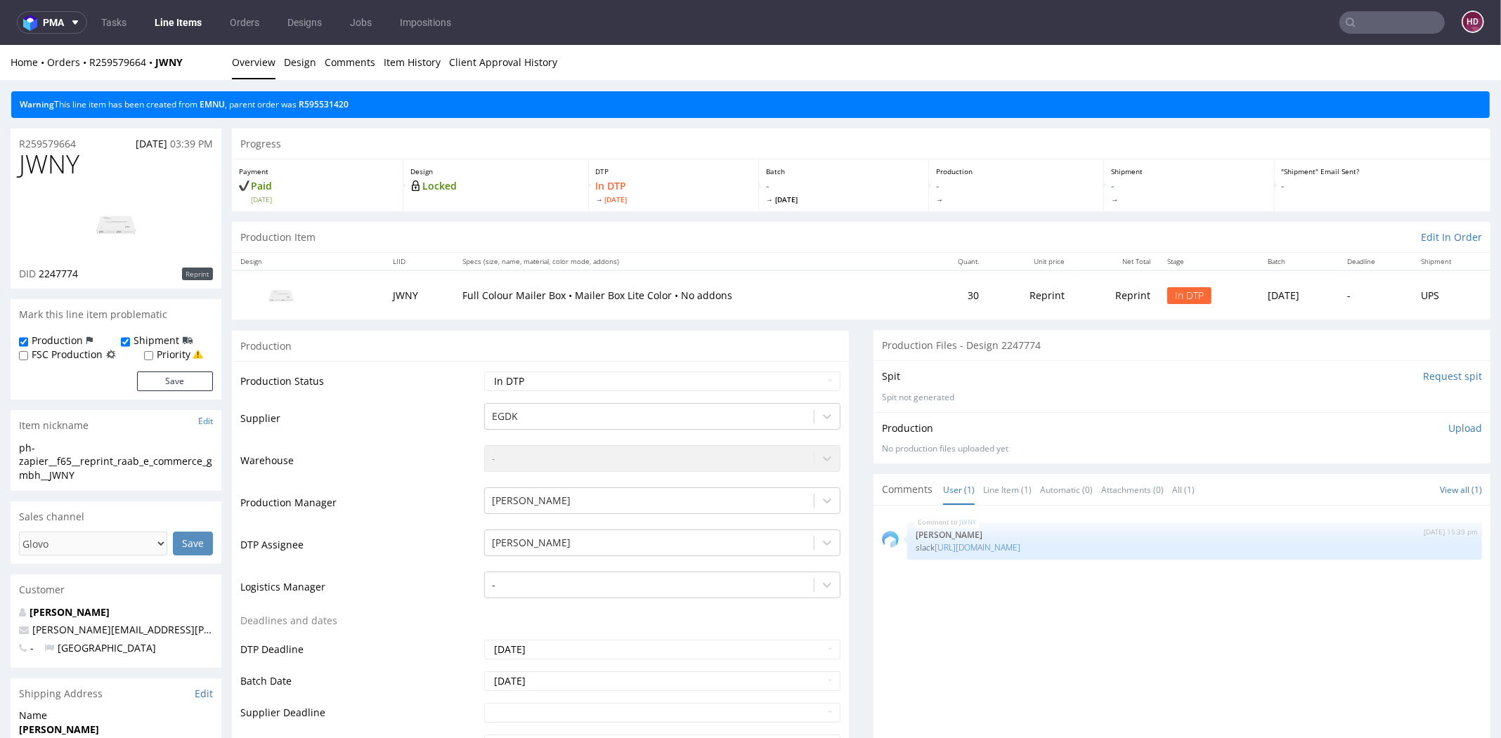
click at [126, 226] on img at bounding box center [116, 224] width 112 height 63
click at [100, 278] on div "DID 2247774 Reprint" at bounding box center [116, 274] width 194 height 14
drag, startPoint x: 94, startPoint y: 163, endPoint x: -32, endPoint y: 153, distance: 126.8
copy span "JWNY"
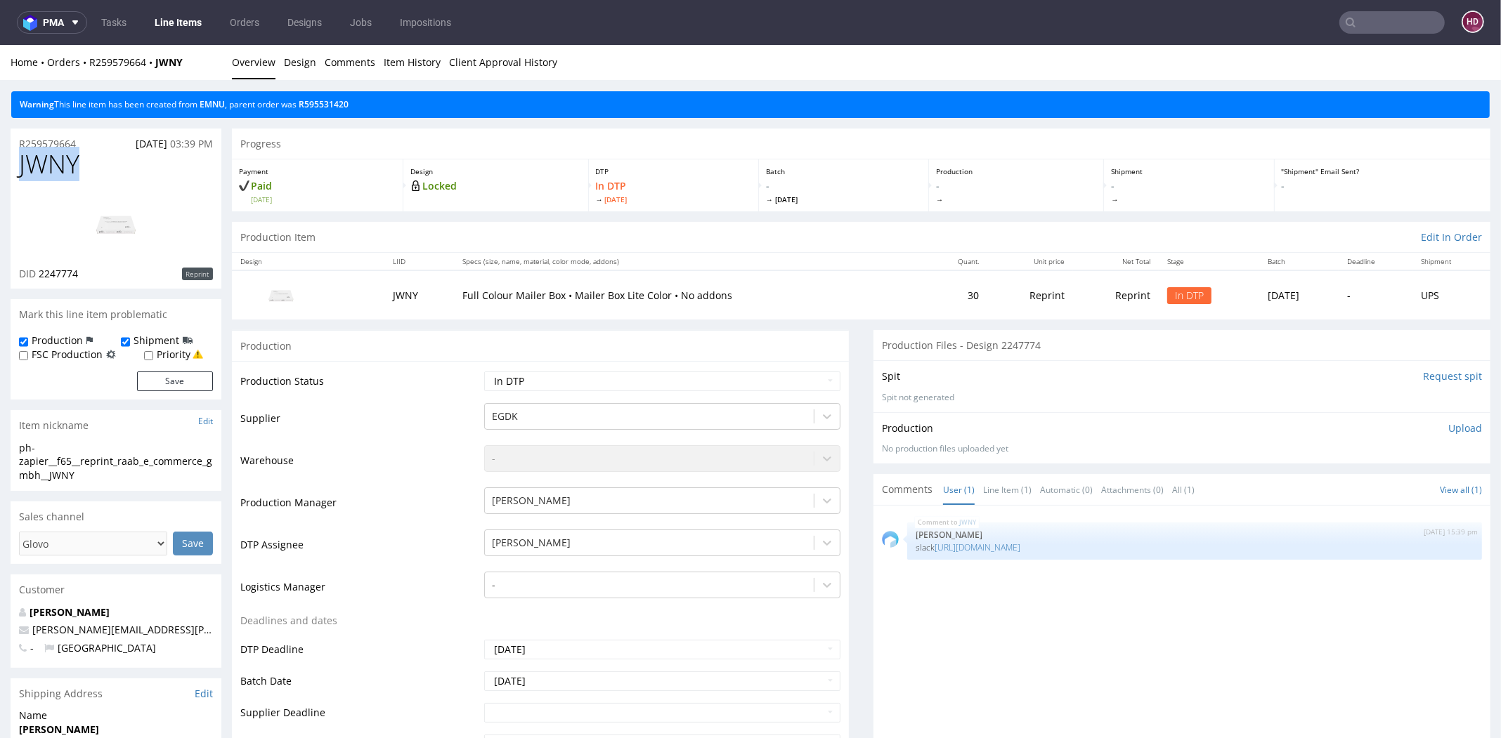
click at [90, 477] on div "ph-zapier__f65__reprint_raab_e_commerce_gmbh__JWNY" at bounding box center [116, 461] width 194 height 41
drag, startPoint x: 89, startPoint y: 477, endPoint x: -35, endPoint y: 443, distance: 129.0
copy div "ph-zapier__f65__reprint_raab_e_commerce_gmbh__JWNY Update"
drag, startPoint x: 82, startPoint y: 143, endPoint x: 15, endPoint y: 146, distance: 67.5
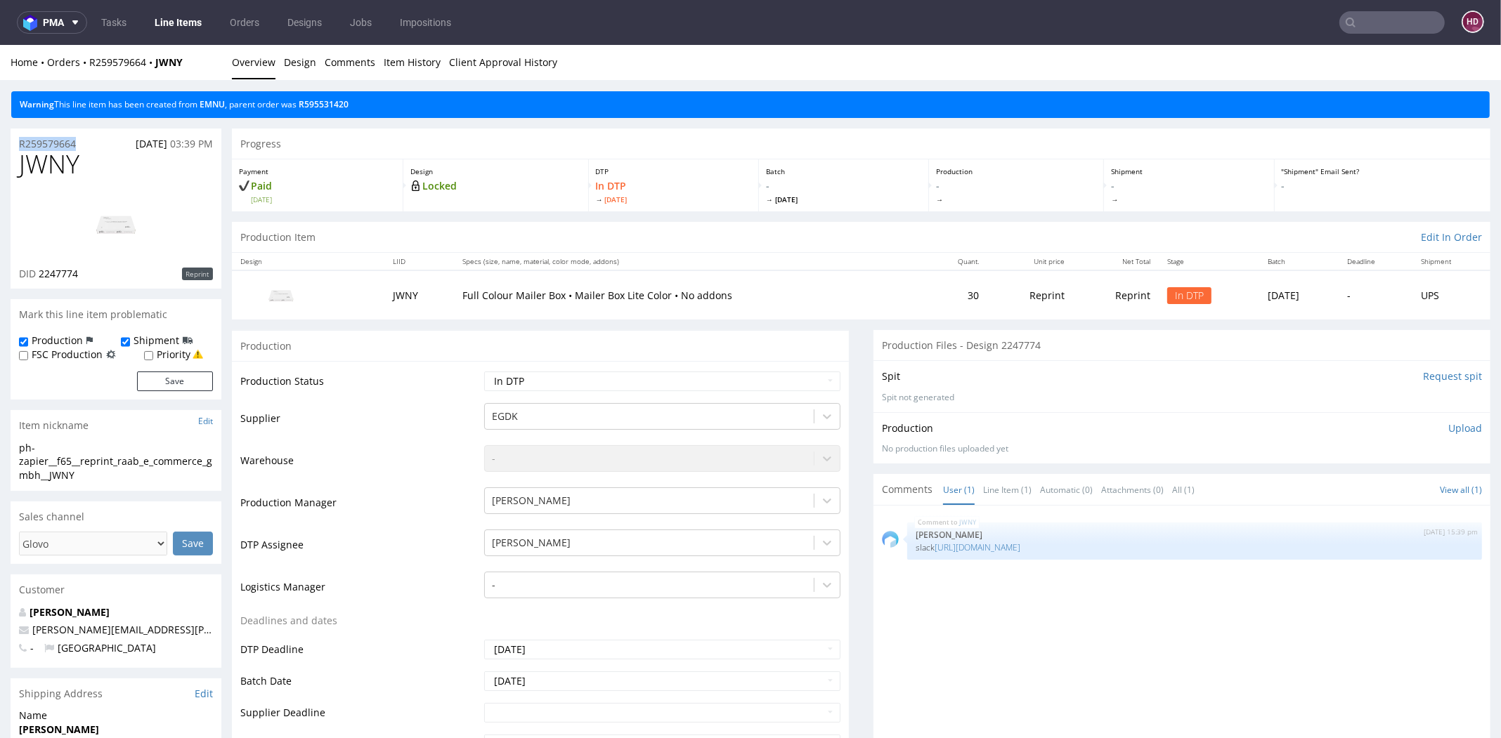
click at [15, 146] on div "R259579664 [DATE] 03:39 PM" at bounding box center [116, 140] width 211 height 22
copy p "R259579664"
drag, startPoint x: 121, startPoint y: 270, endPoint x: 39, endPoint y: 278, distance: 81.9
click at [39, 278] on div "DID 2247774 Reprint" at bounding box center [116, 274] width 194 height 14
copy span "2247774"
